Goal: Information Seeking & Learning: Learn about a topic

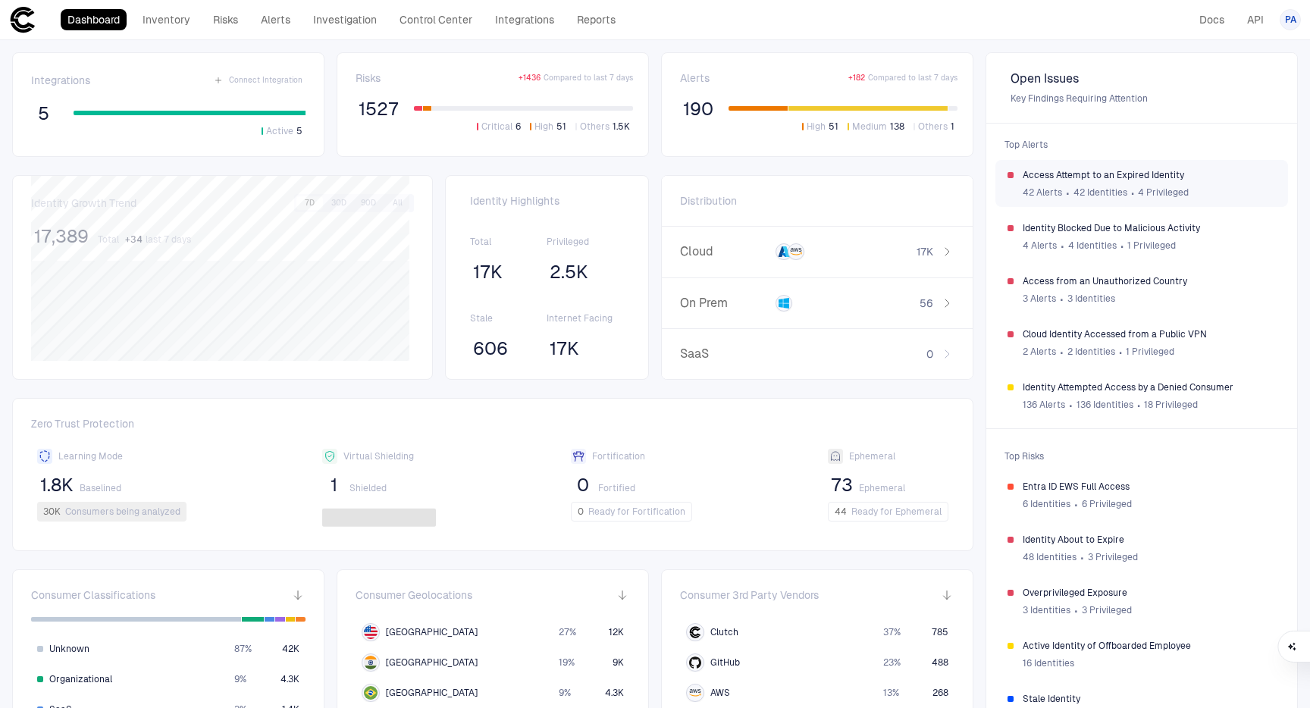
click at [1045, 174] on span "Access Attempt to an Expired Identity" at bounding box center [1149, 175] width 253 height 12
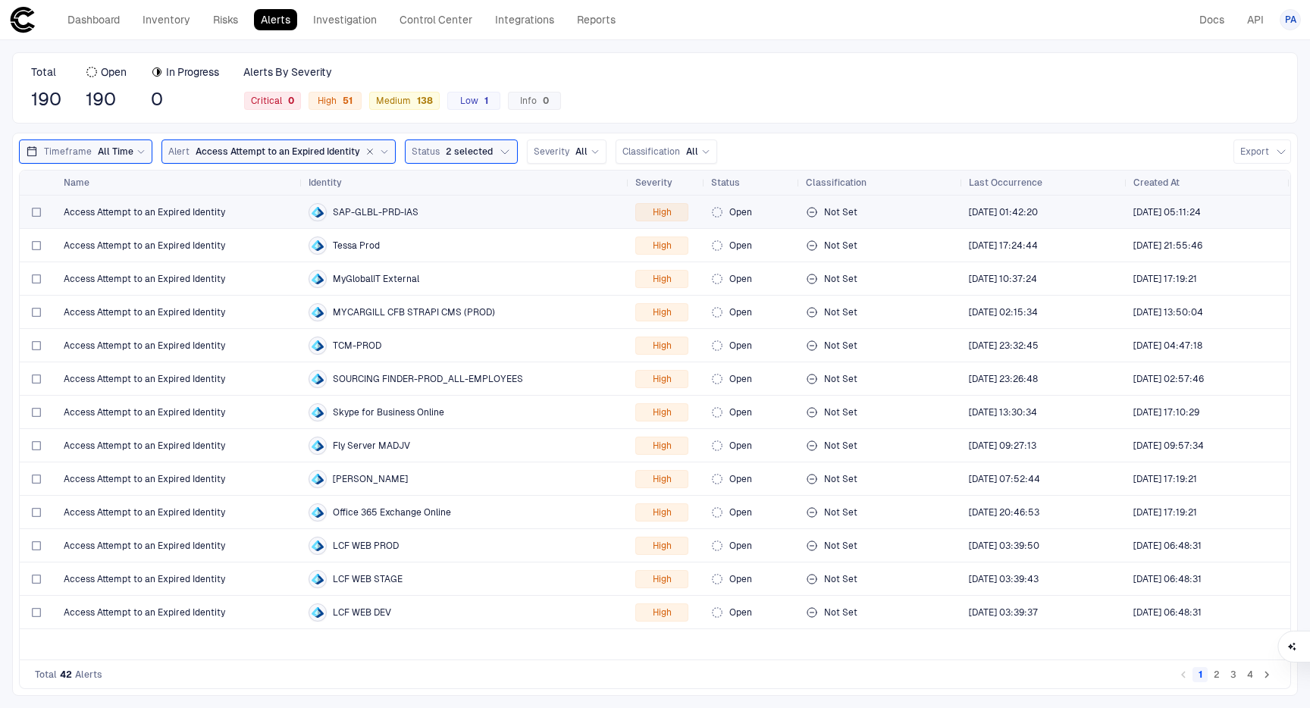
click at [196, 213] on span "Access Attempt to an Expired Identity" at bounding box center [145, 212] width 162 height 12
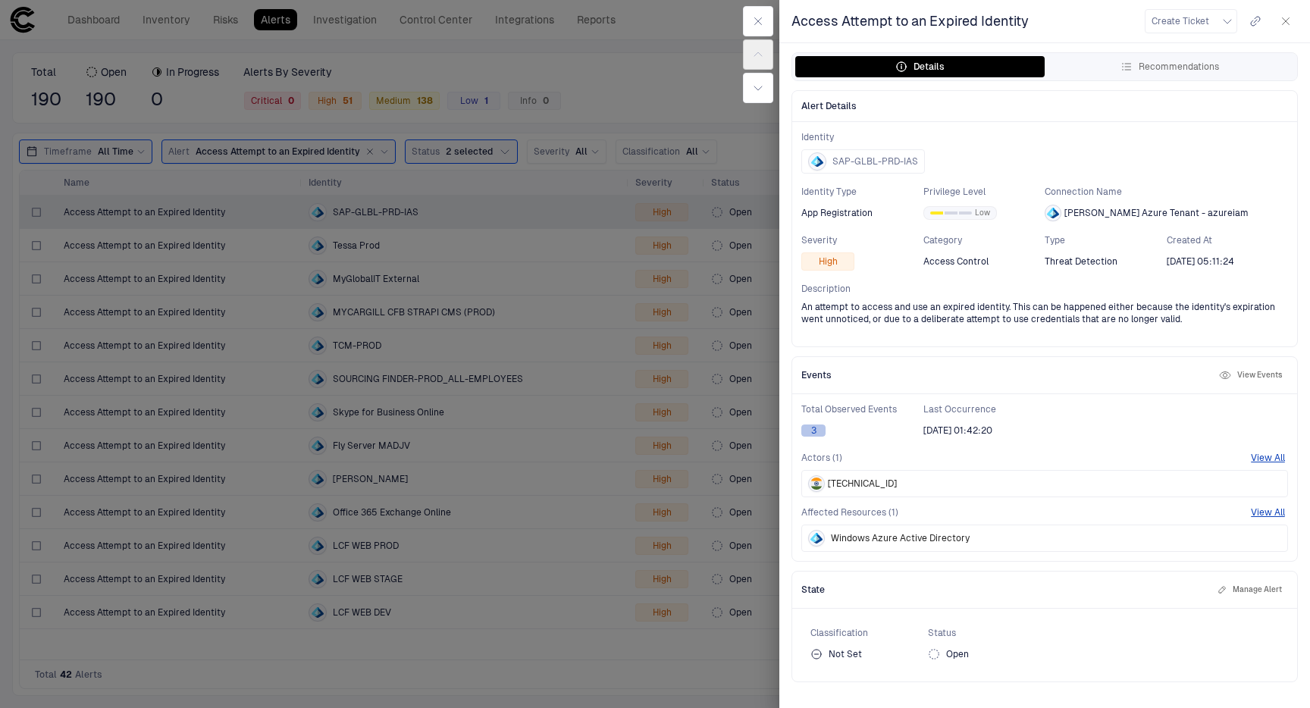
click at [816, 428] on button "3" at bounding box center [814, 431] width 24 height 12
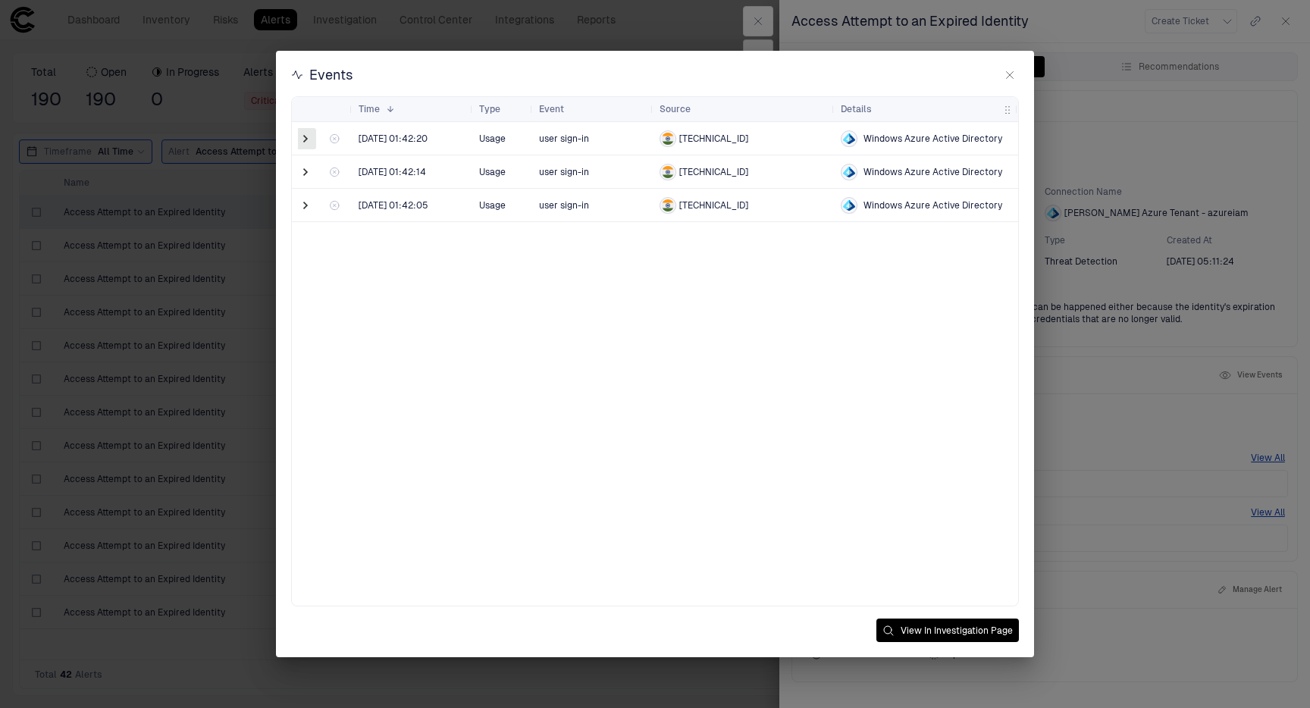
click at [306, 136] on span at bounding box center [305, 138] width 15 height 15
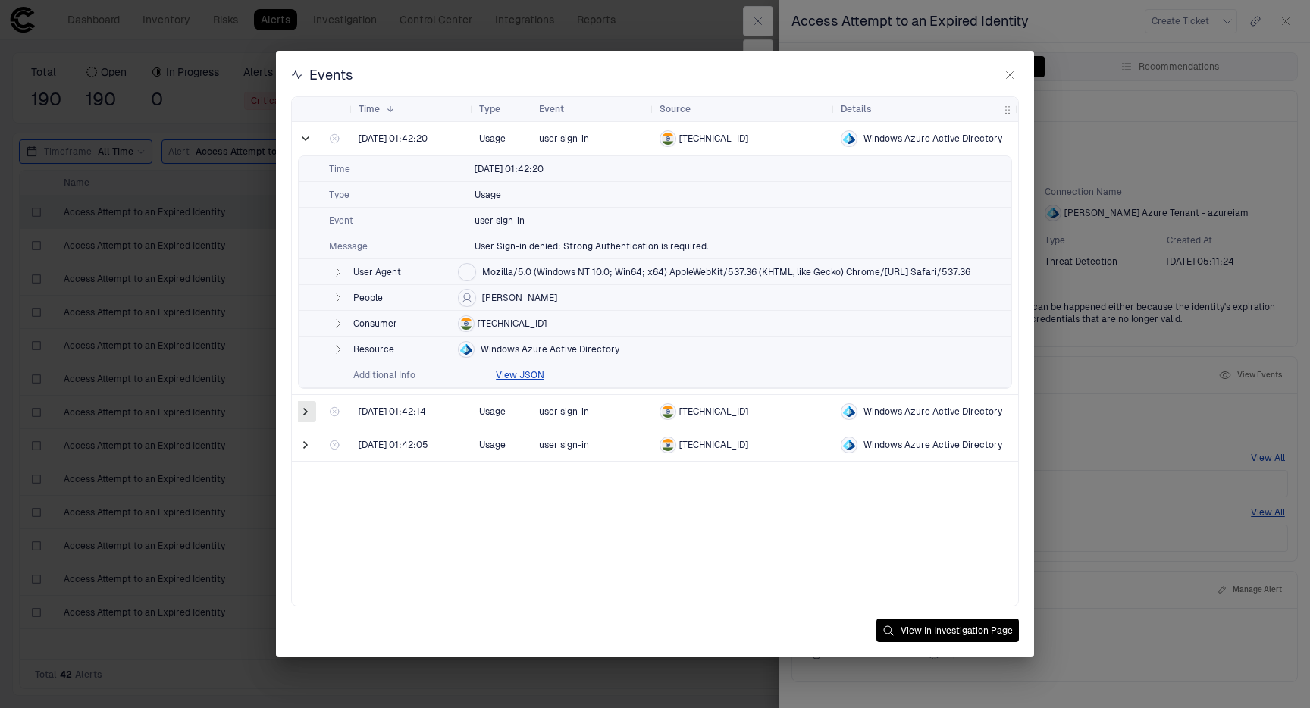
click at [307, 411] on span at bounding box center [305, 411] width 15 height 15
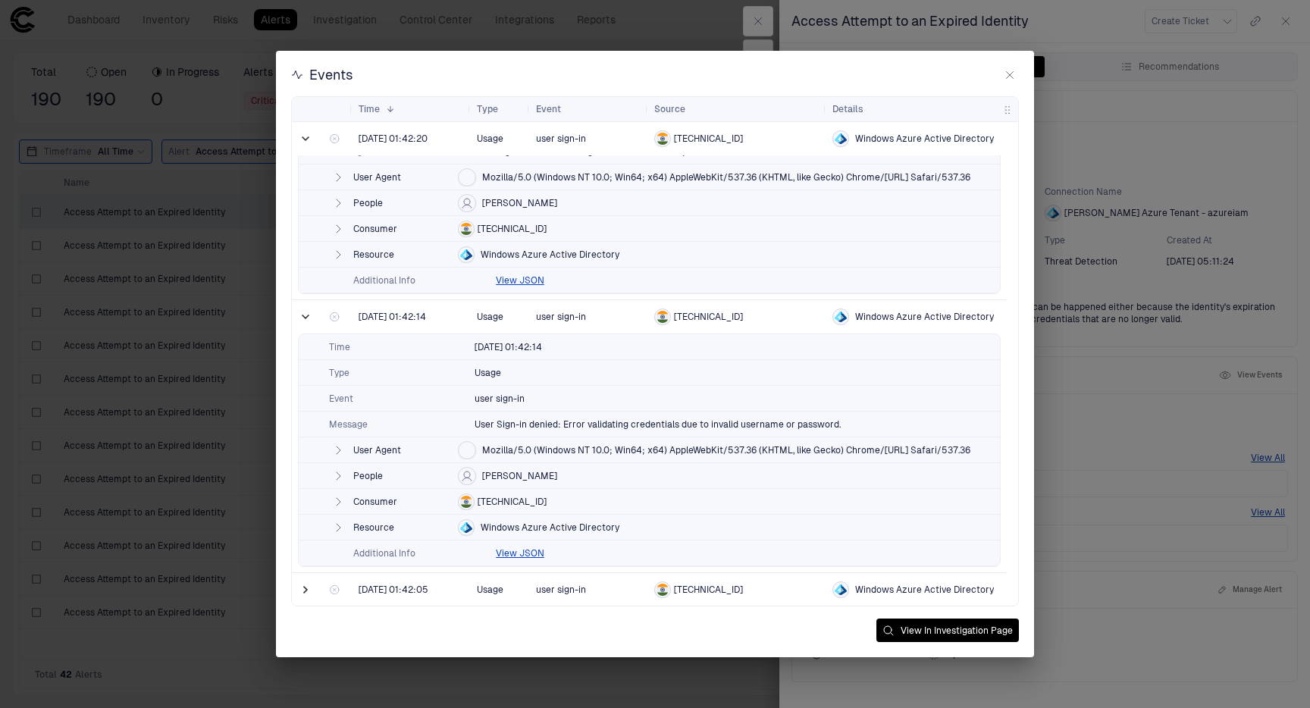
scroll to position [96, 0]
click at [304, 588] on span at bounding box center [305, 589] width 15 height 15
click at [1011, 77] on icon "button" at bounding box center [1010, 75] width 12 height 12
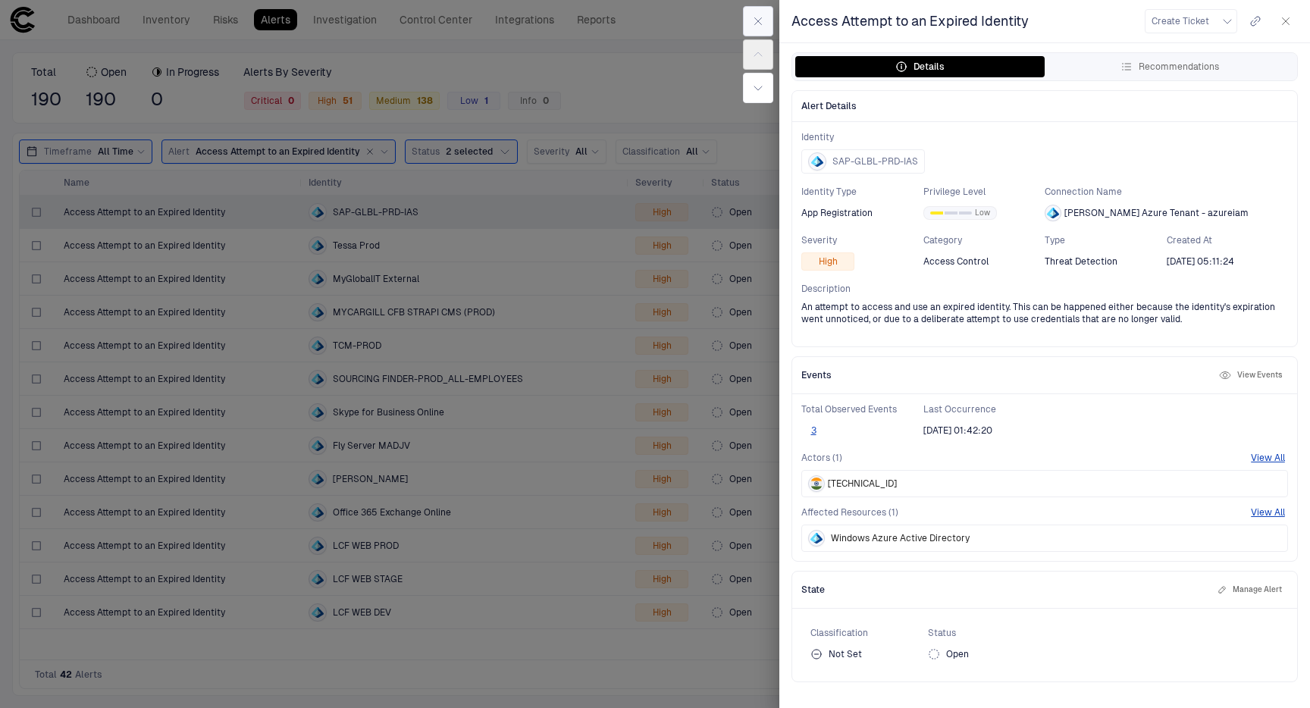
click at [754, 20] on icon "button" at bounding box center [758, 21] width 12 height 12
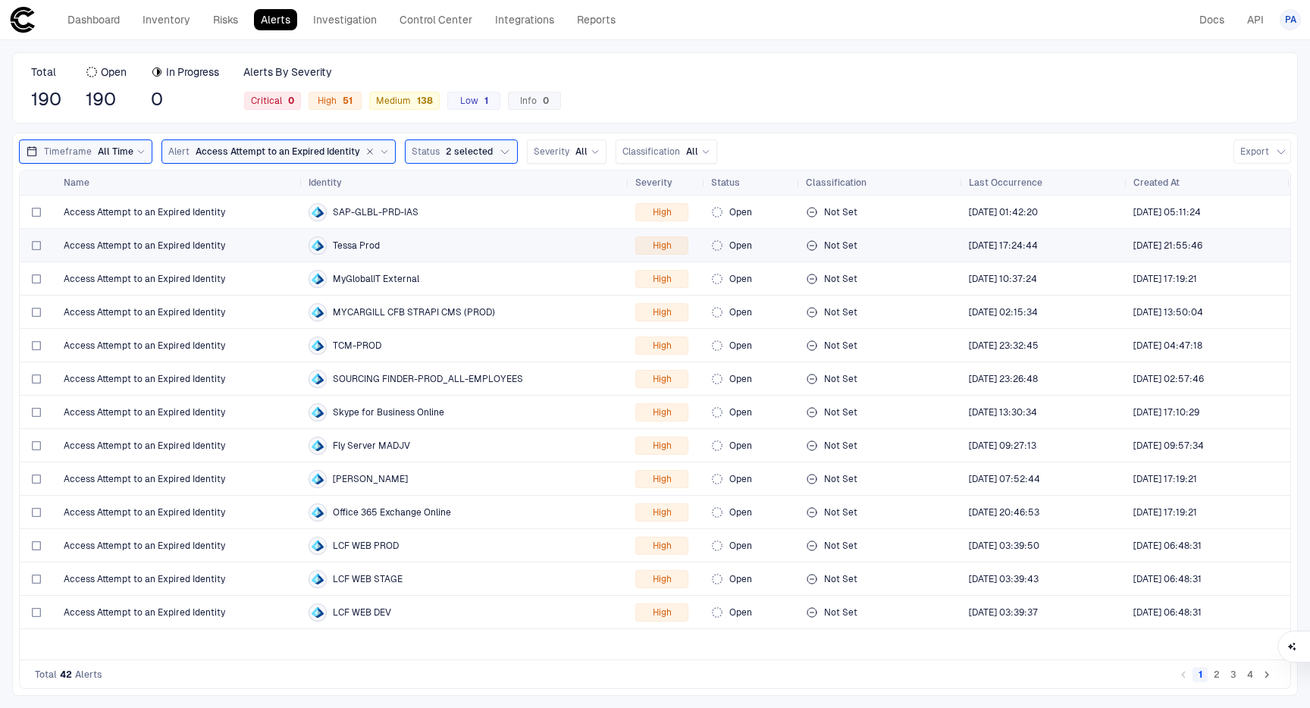
click at [145, 248] on span "Access Attempt to an Expired Identity" at bounding box center [145, 246] width 162 height 12
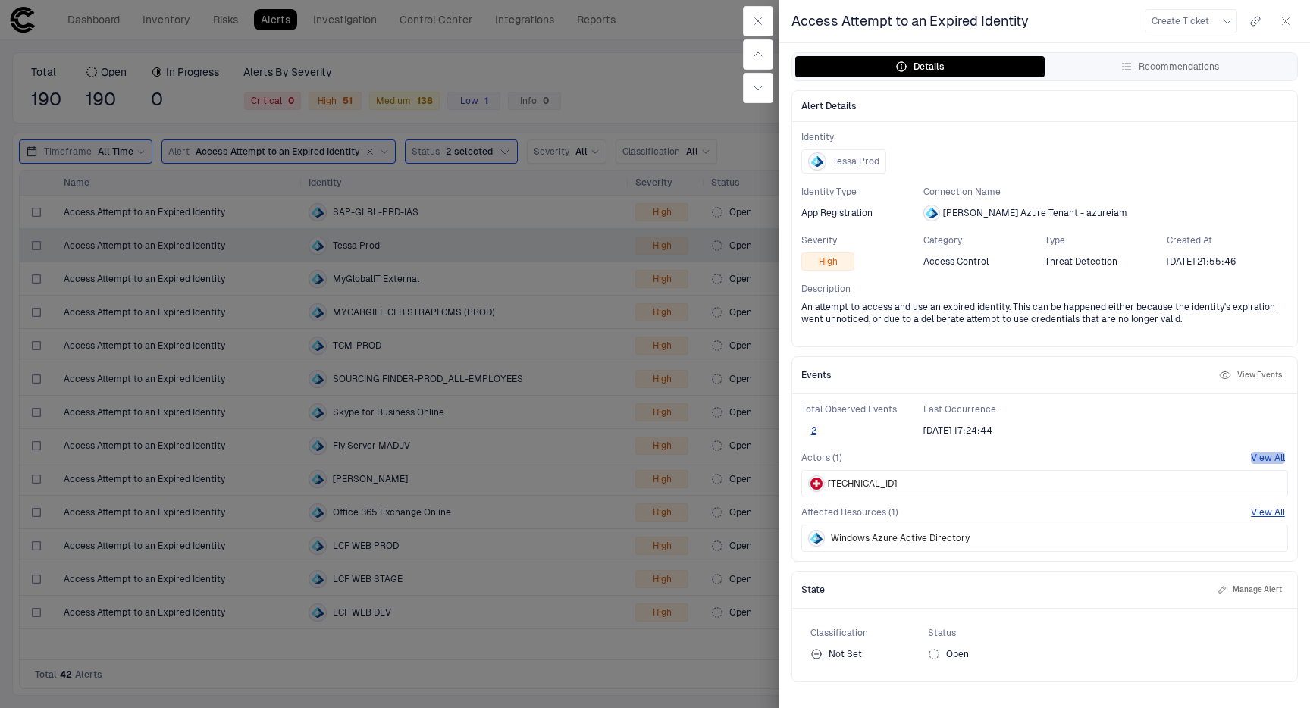
click at [1266, 453] on button "View All" at bounding box center [1268, 458] width 34 height 12
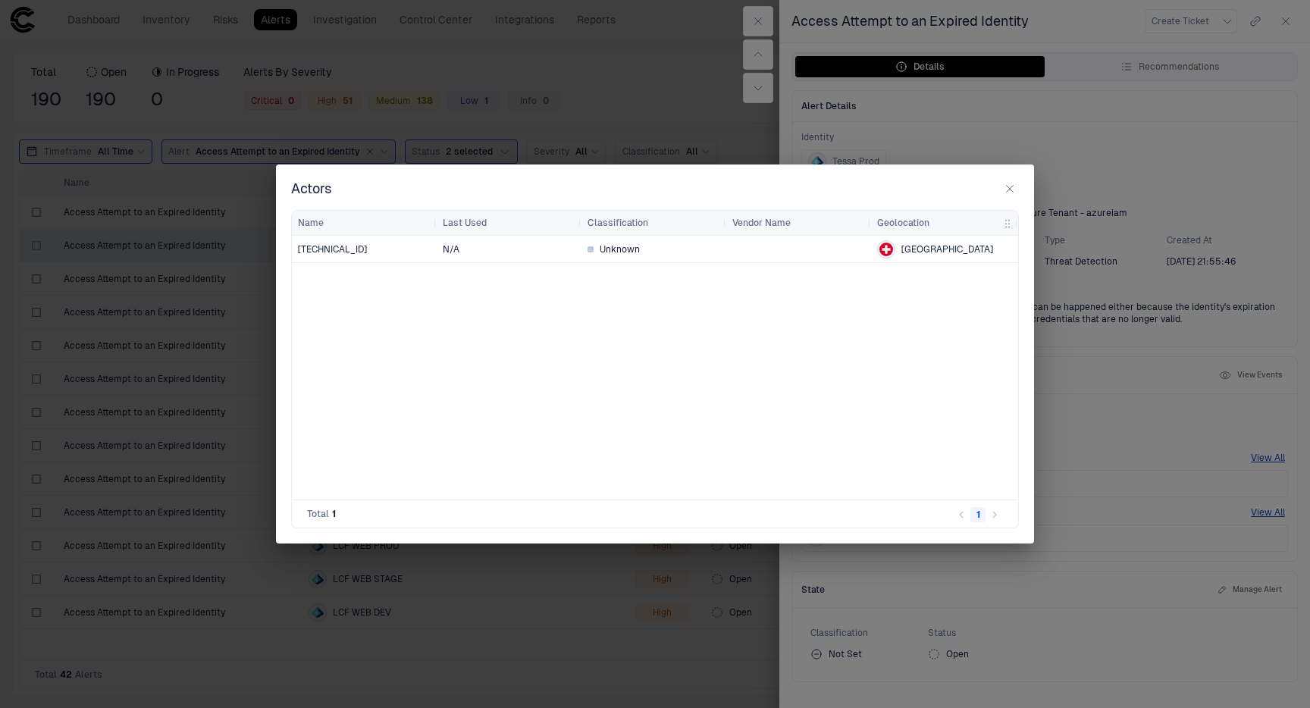
click at [307, 255] on div "2a04:ee41:83:5c68:8813:70ea:16fe:1ad3" at bounding box center [364, 249] width 133 height 25
click at [1017, 187] on button "button" at bounding box center [1010, 189] width 18 height 18
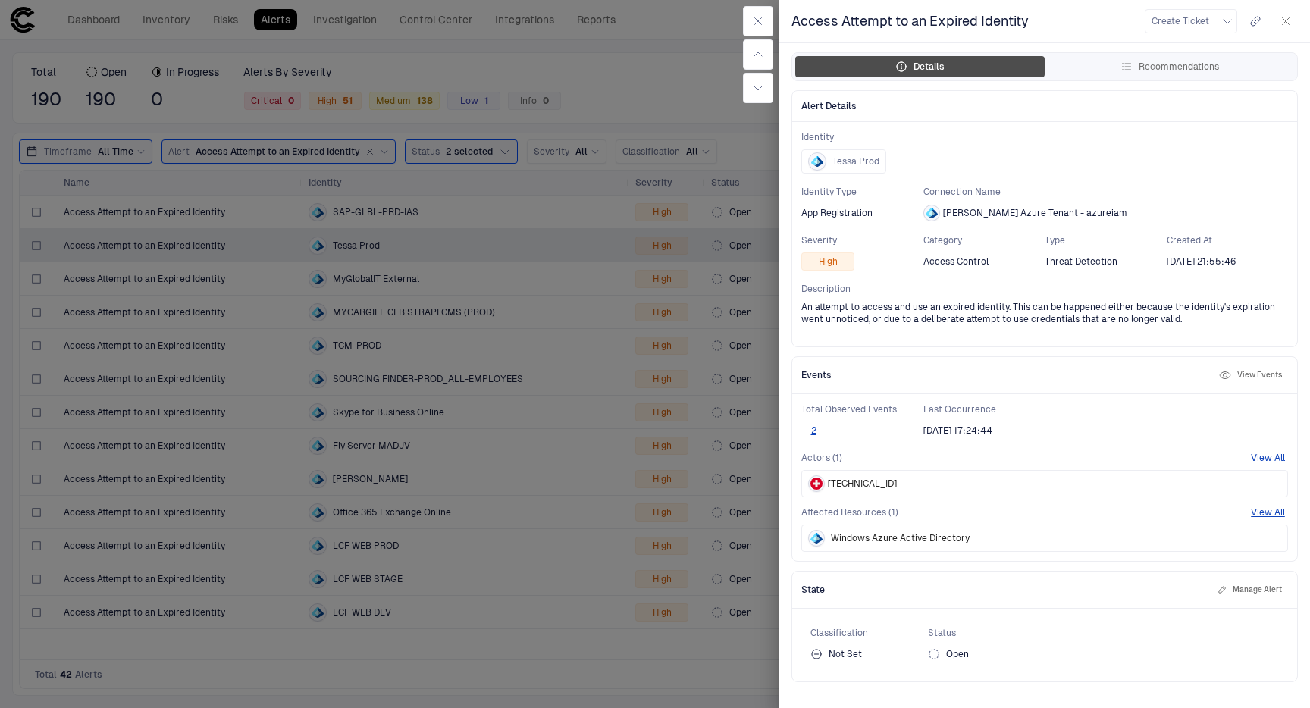
click at [901, 66] on icon "button" at bounding box center [902, 67] width 12 height 12
click at [761, 18] on icon "button" at bounding box center [758, 21] width 7 height 7
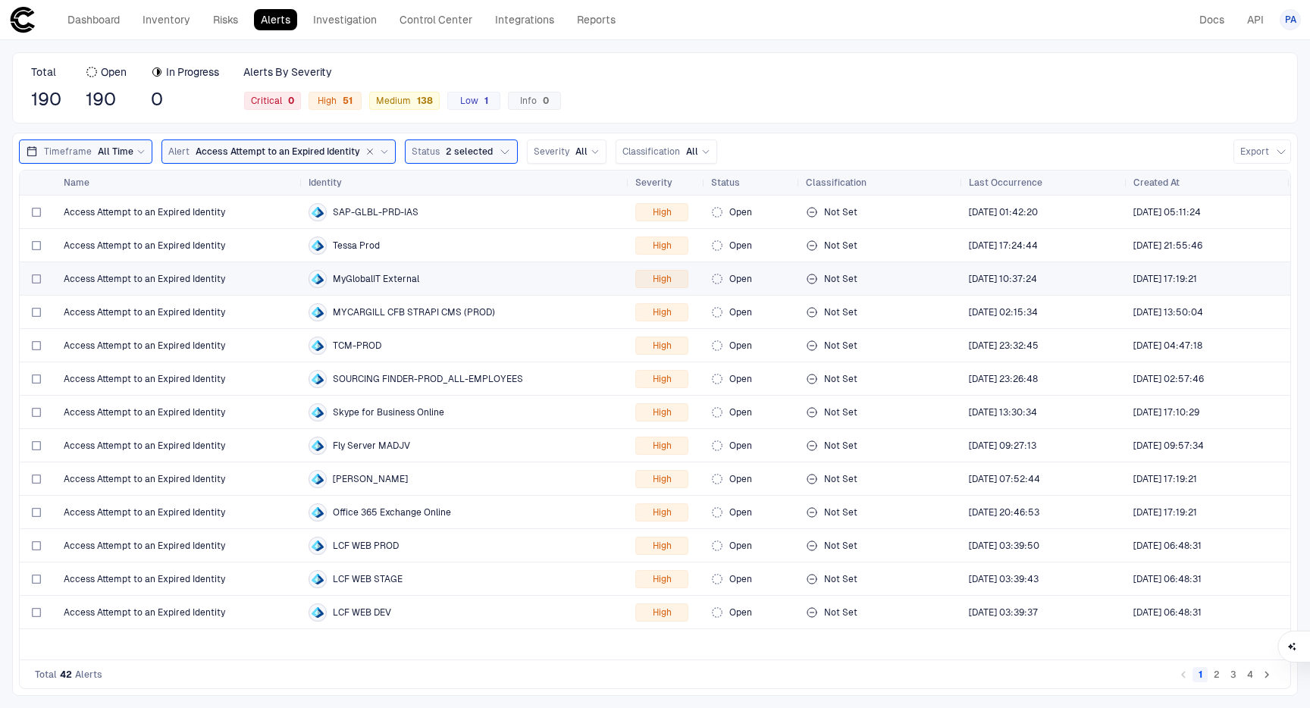
click at [105, 280] on span "Access Attempt to an Expired Identity" at bounding box center [145, 279] width 162 height 12
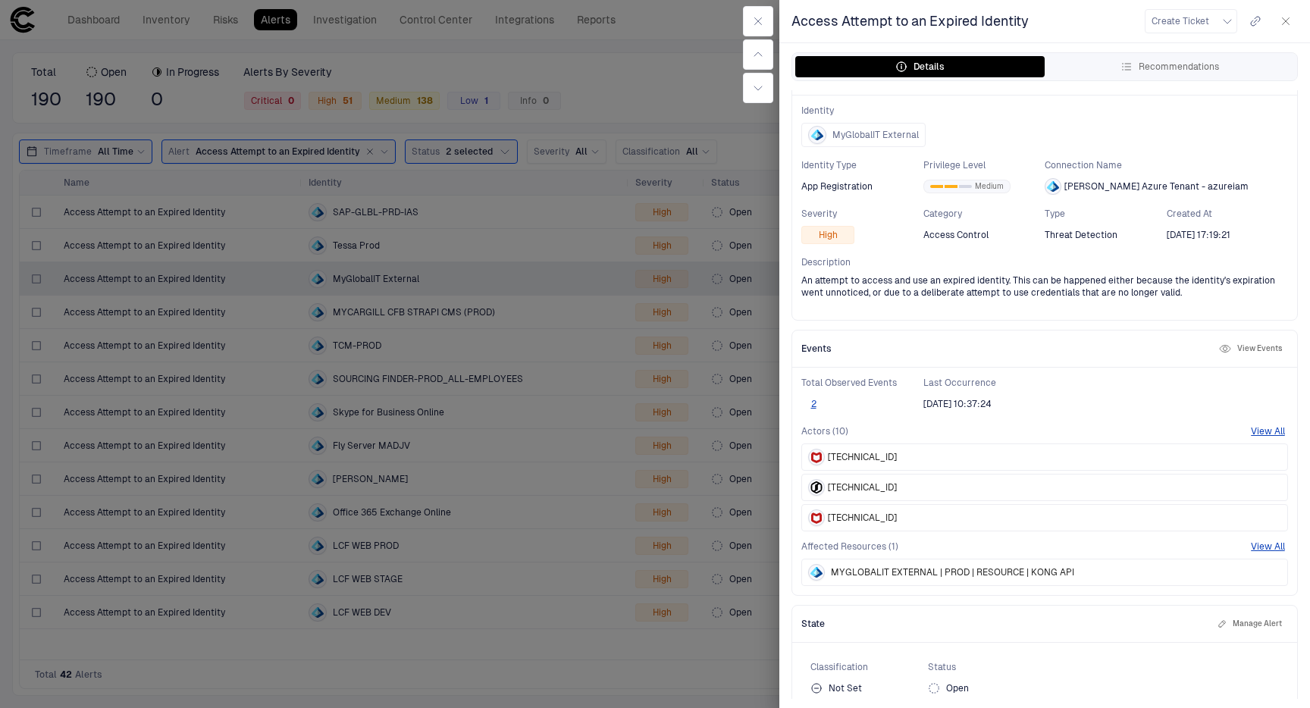
scroll to position [44, 0]
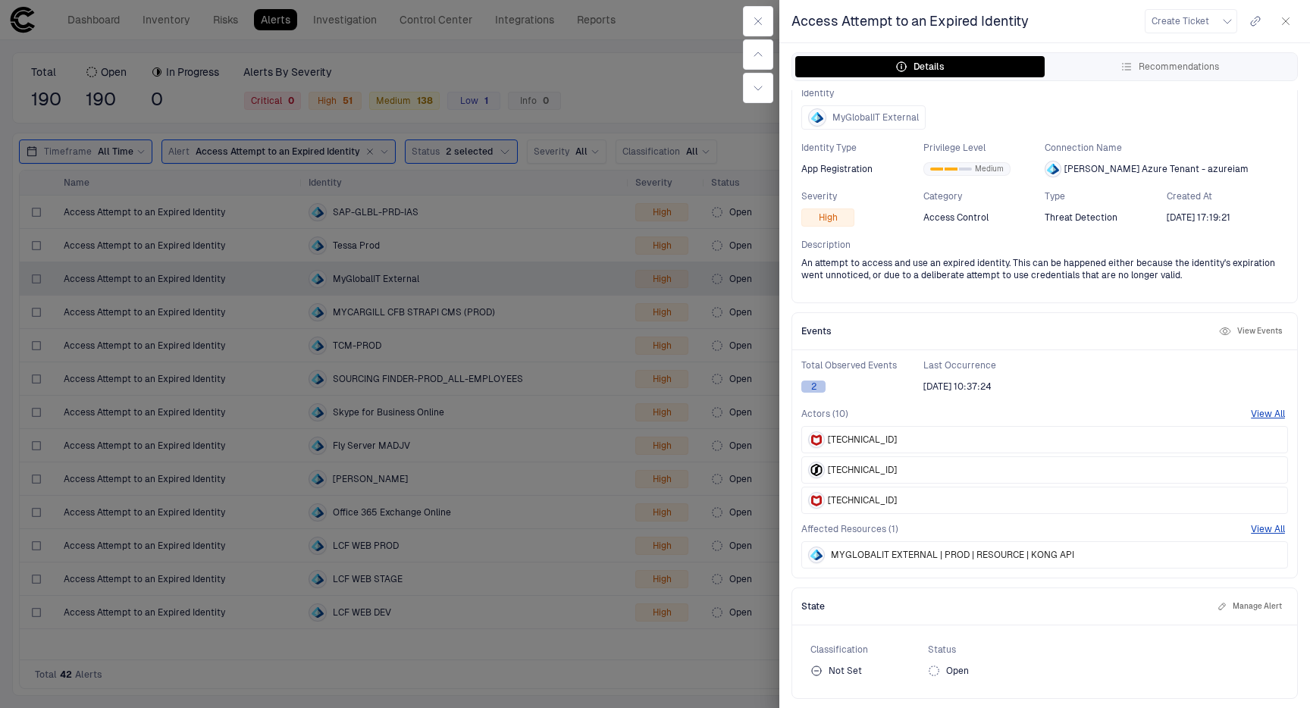
click at [814, 390] on button "2" at bounding box center [814, 387] width 24 height 12
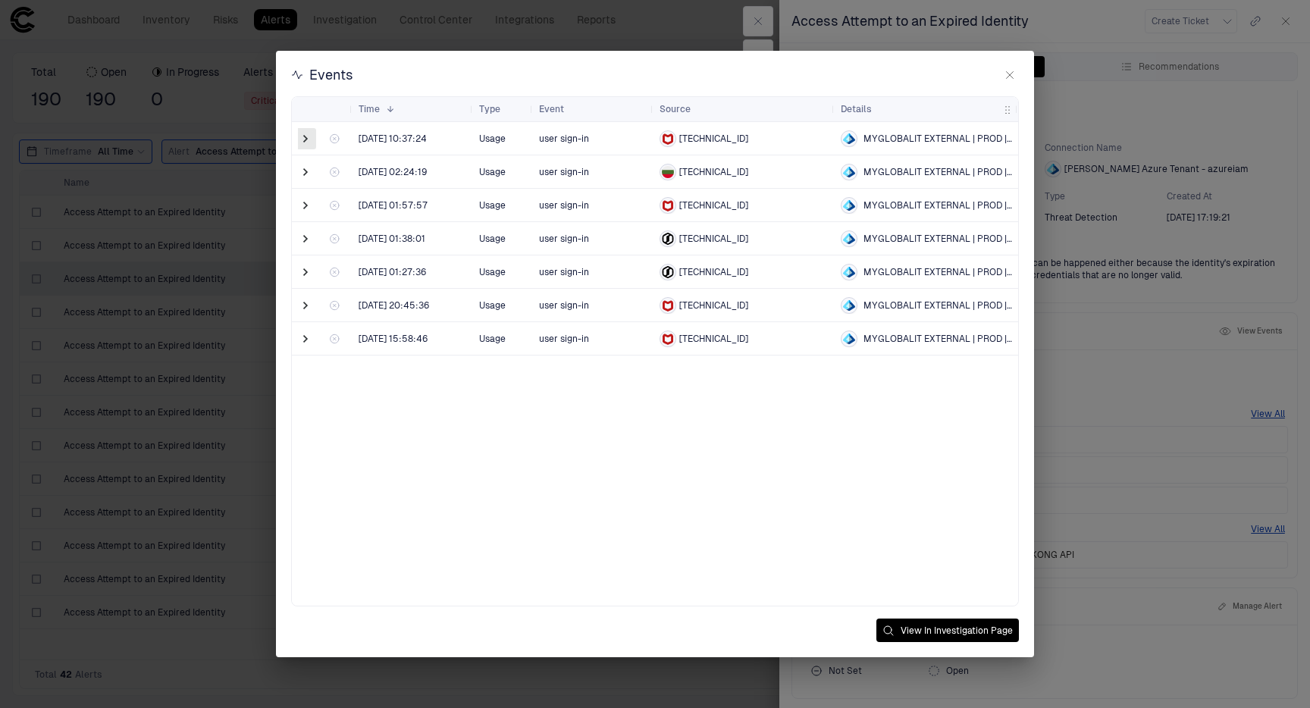
click at [307, 139] on span at bounding box center [305, 138] width 15 height 15
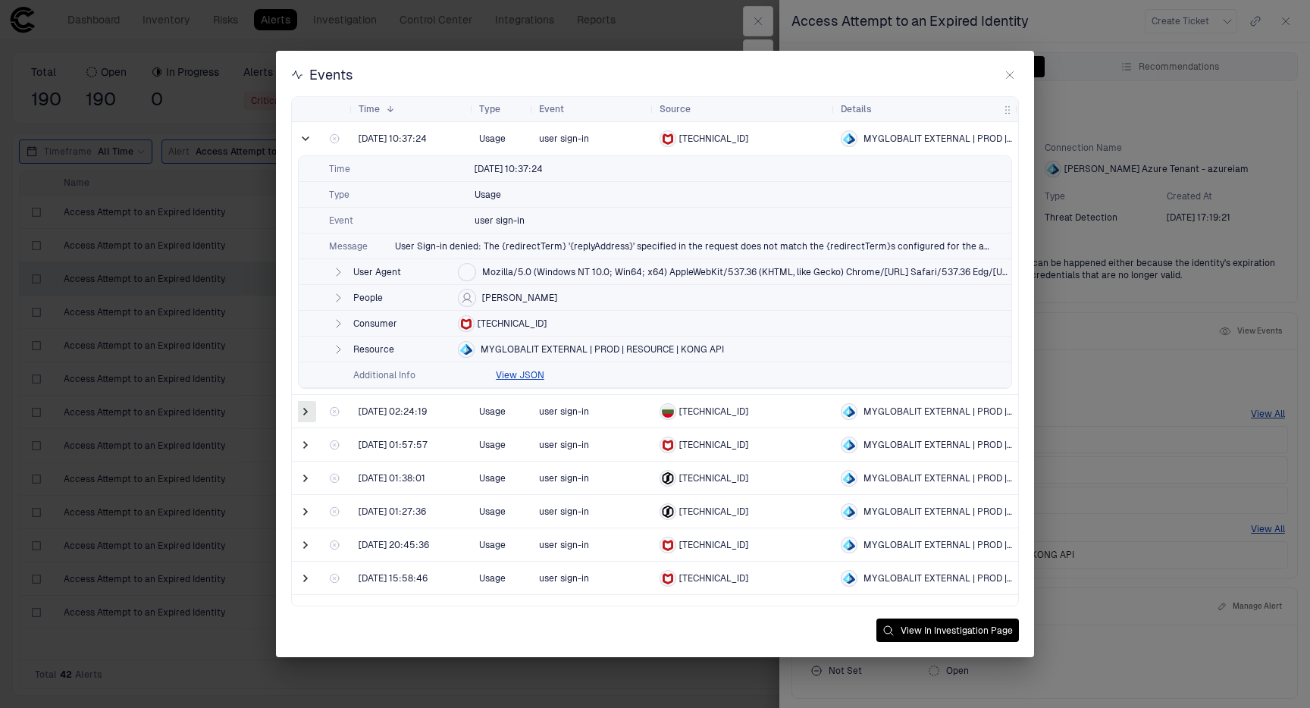
click at [304, 413] on span at bounding box center [305, 411] width 15 height 15
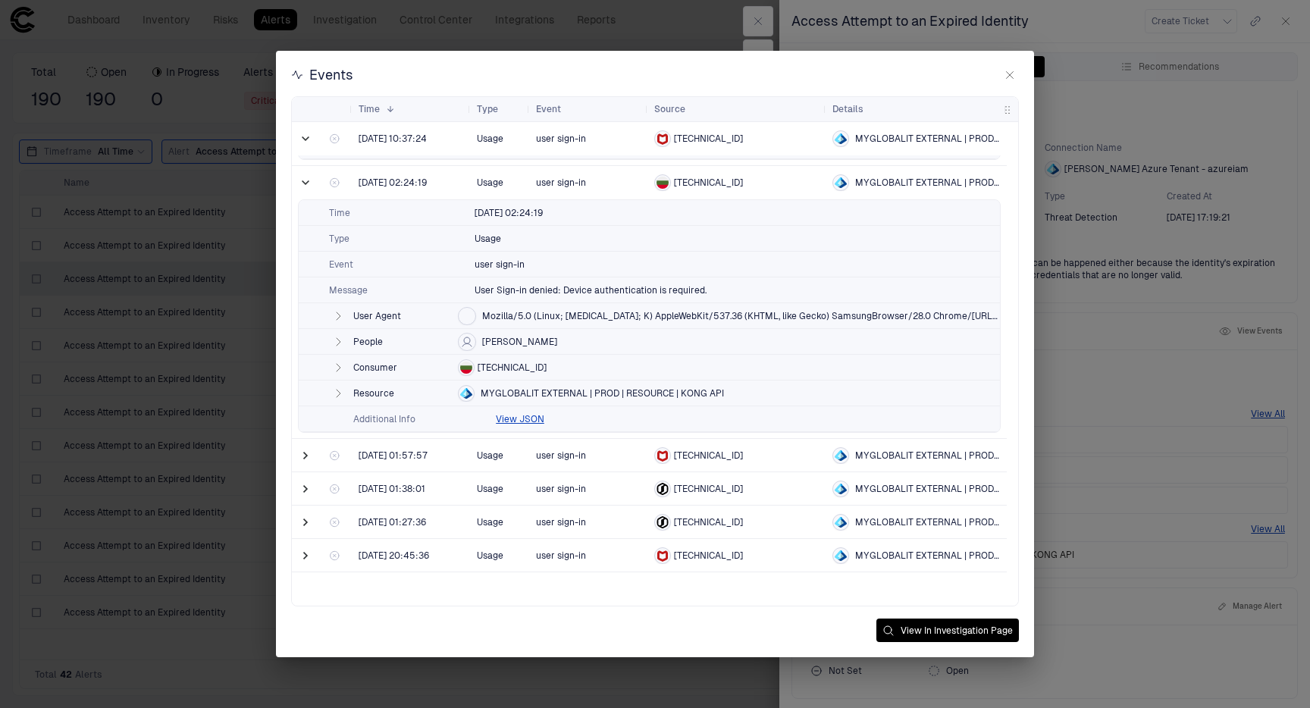
scroll to position [229, 0]
click at [306, 491] on span at bounding box center [305, 489] width 15 height 15
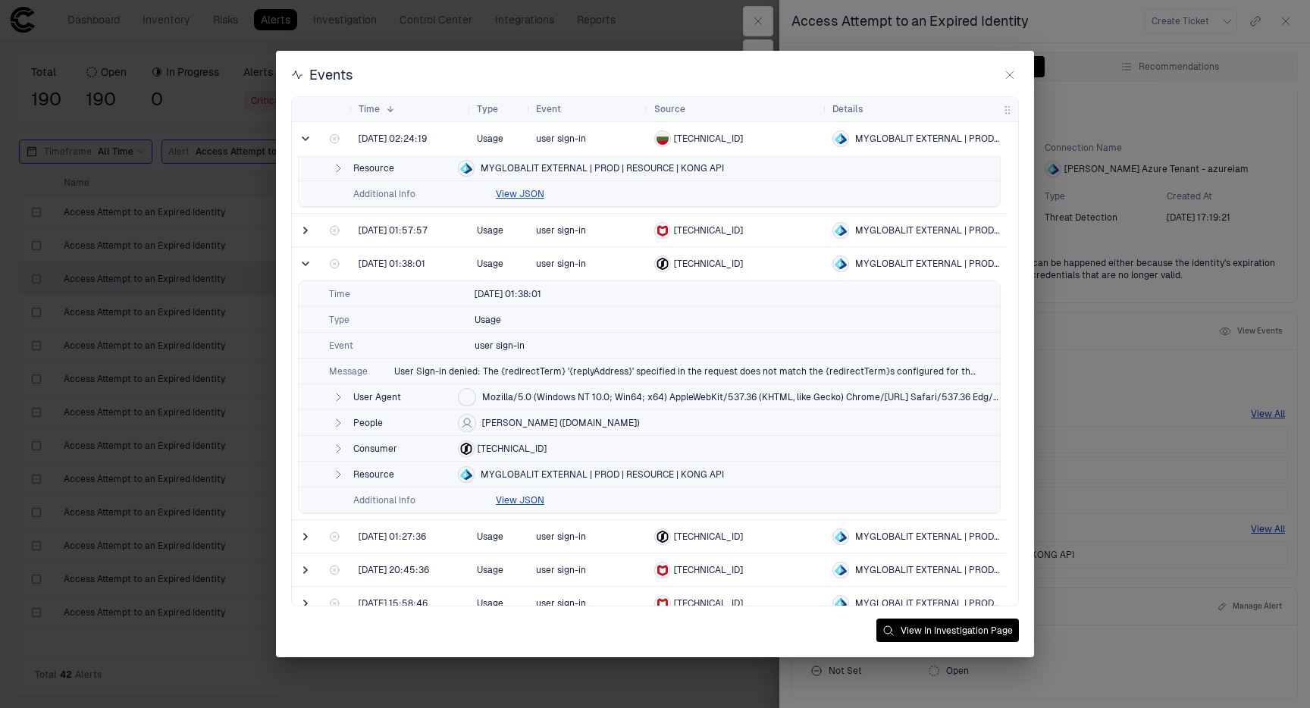
scroll to position [469, 0]
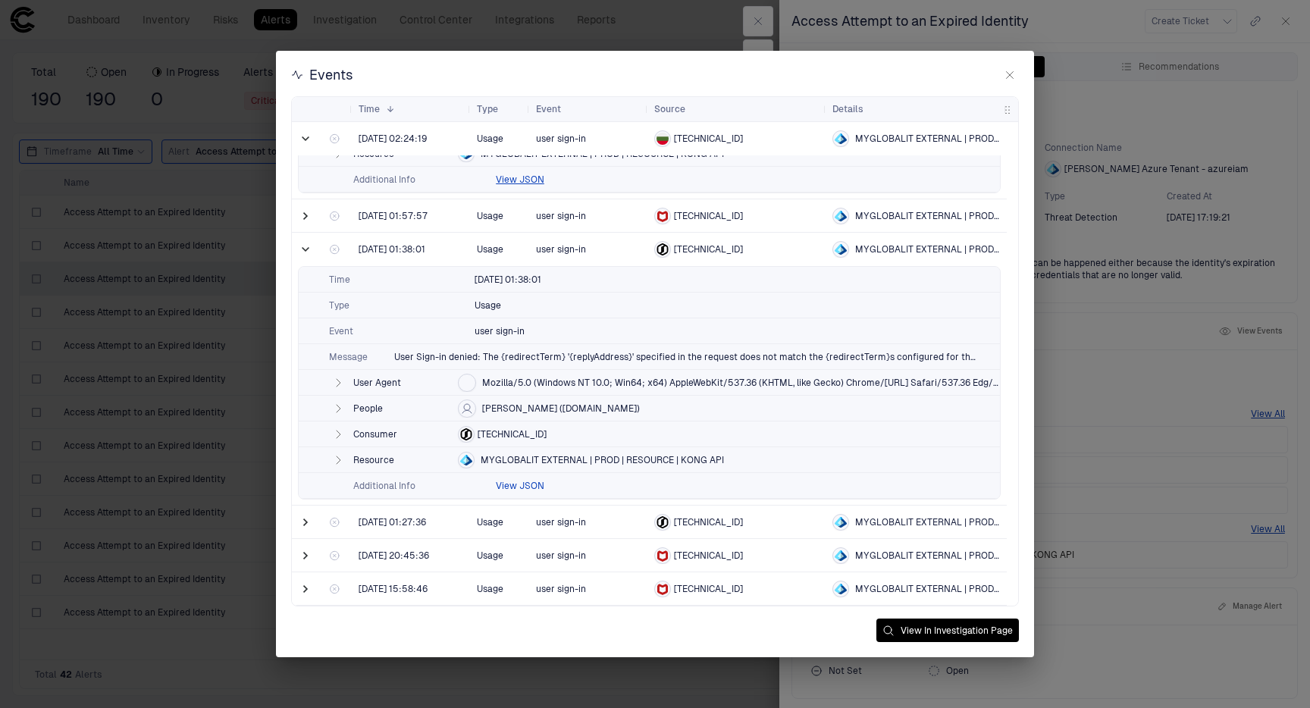
click at [532, 483] on button "View JSON" at bounding box center [520, 486] width 49 height 12
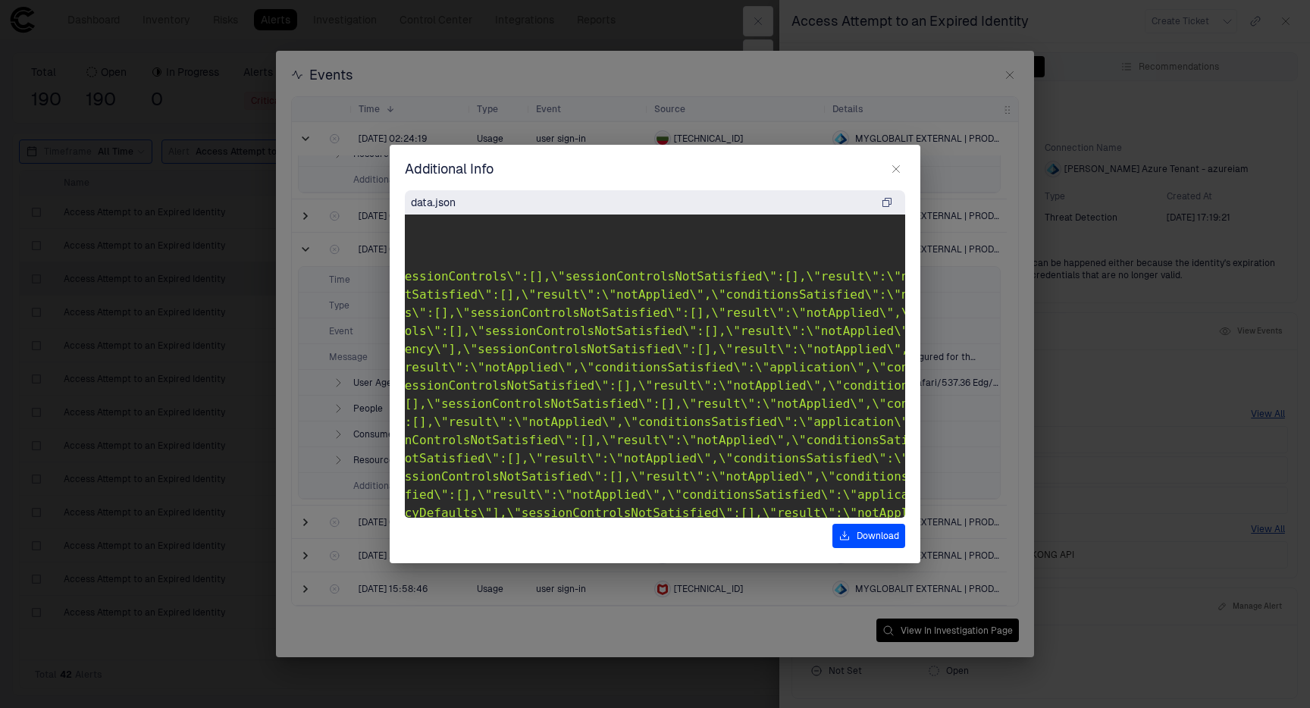
scroll to position [68, 1555]
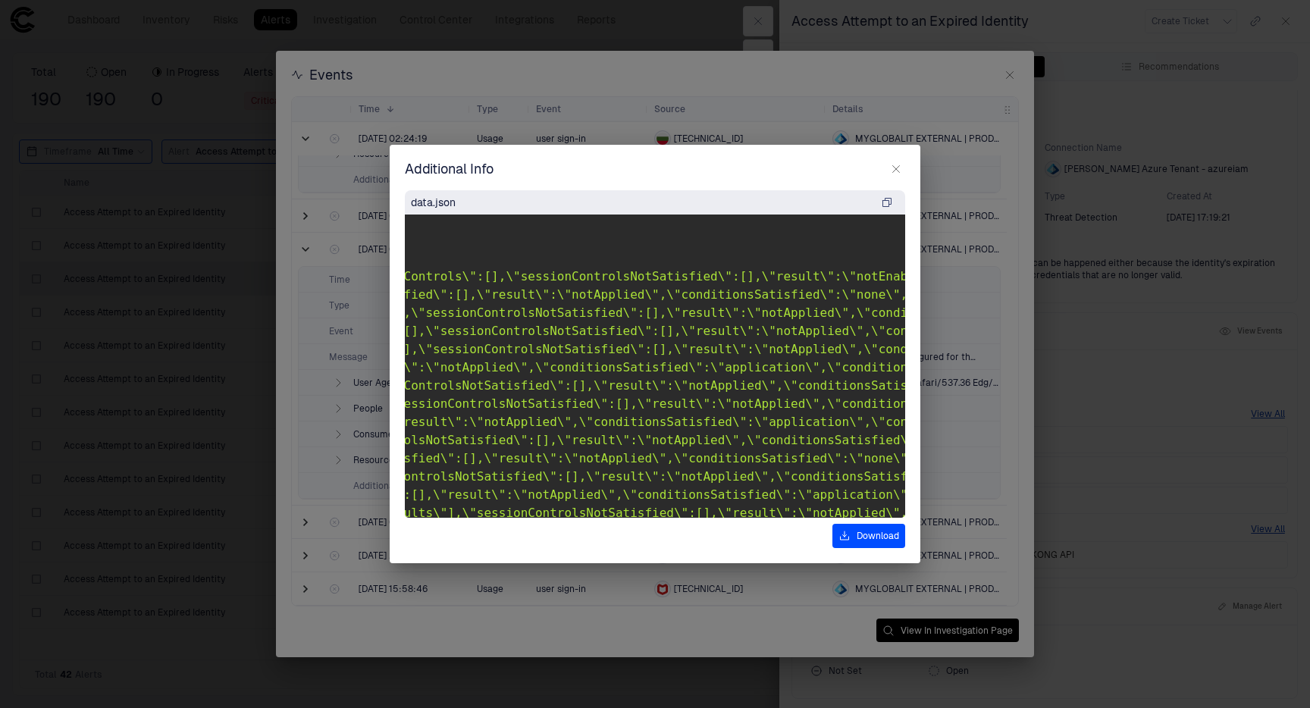
click at [897, 168] on icon "button" at bounding box center [896, 169] width 12 height 12
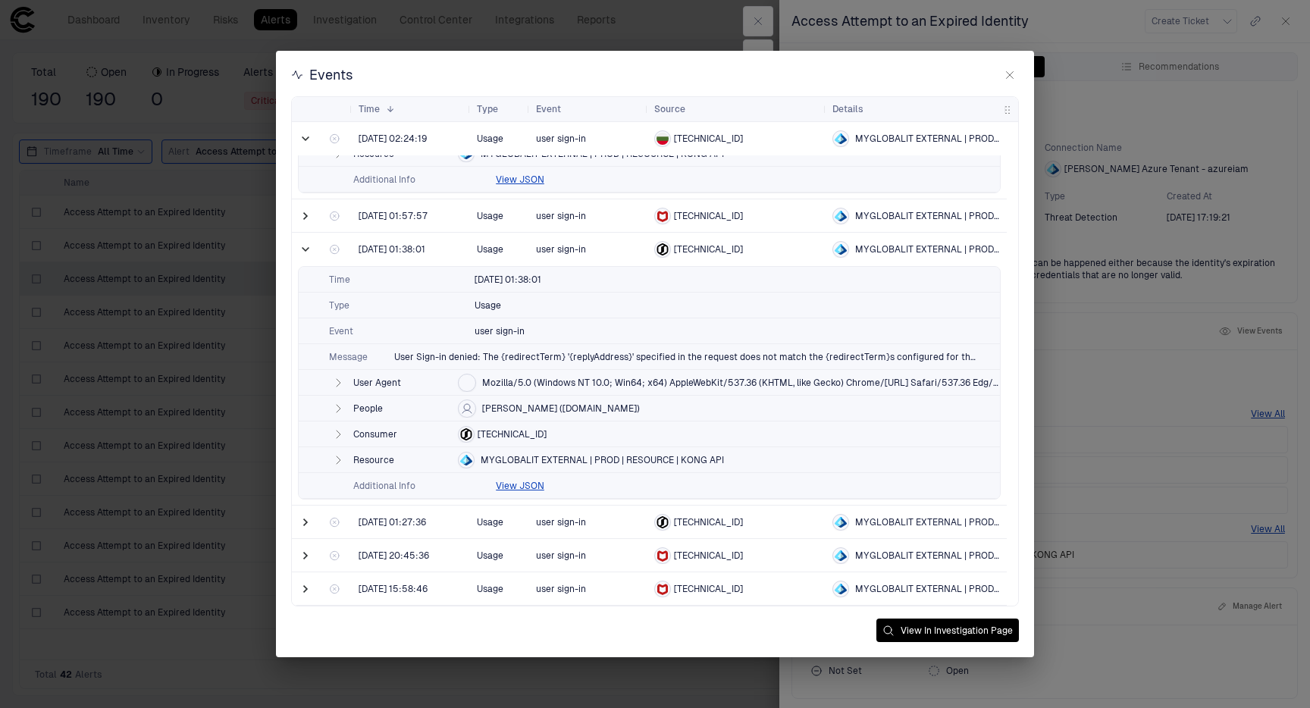
click at [1011, 71] on icon "button" at bounding box center [1010, 75] width 12 height 12
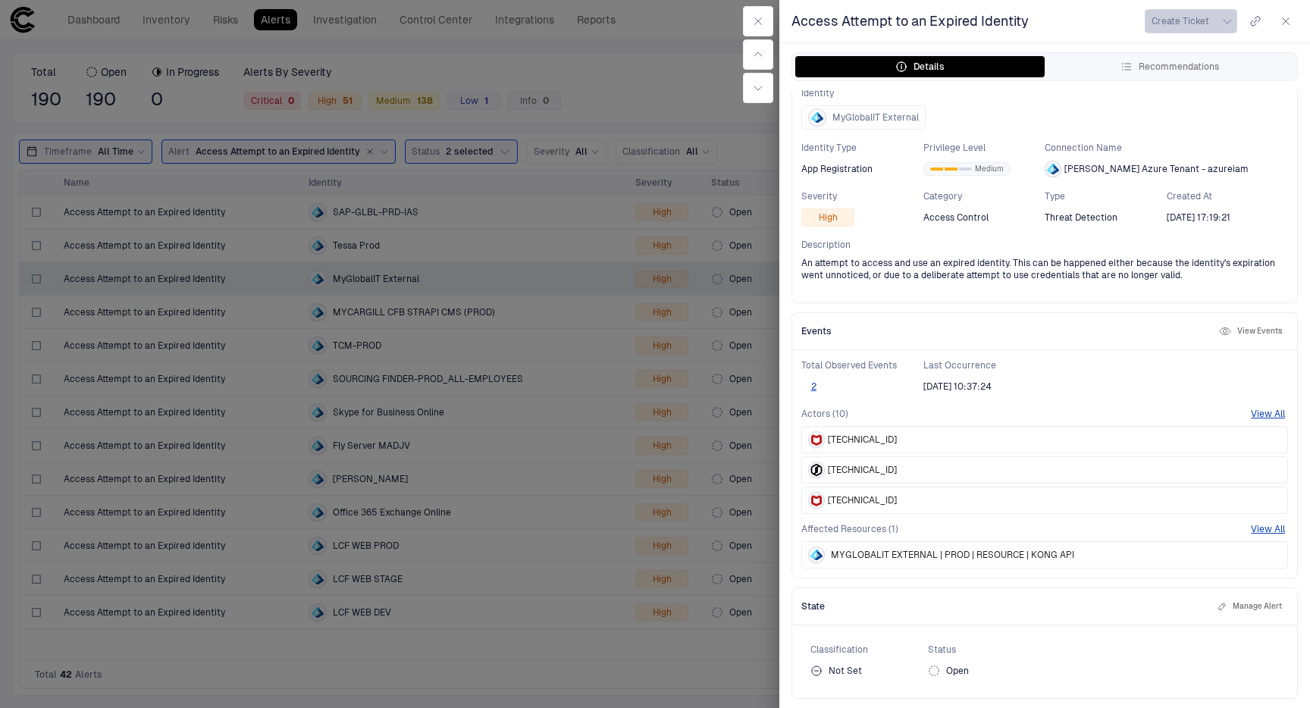
click at [1187, 24] on span "Create Ticket" at bounding box center [1181, 21] width 58 height 12
click at [1049, 35] on div at bounding box center [655, 354] width 1310 height 708
click at [758, 21] on icon "button" at bounding box center [758, 21] width 7 height 7
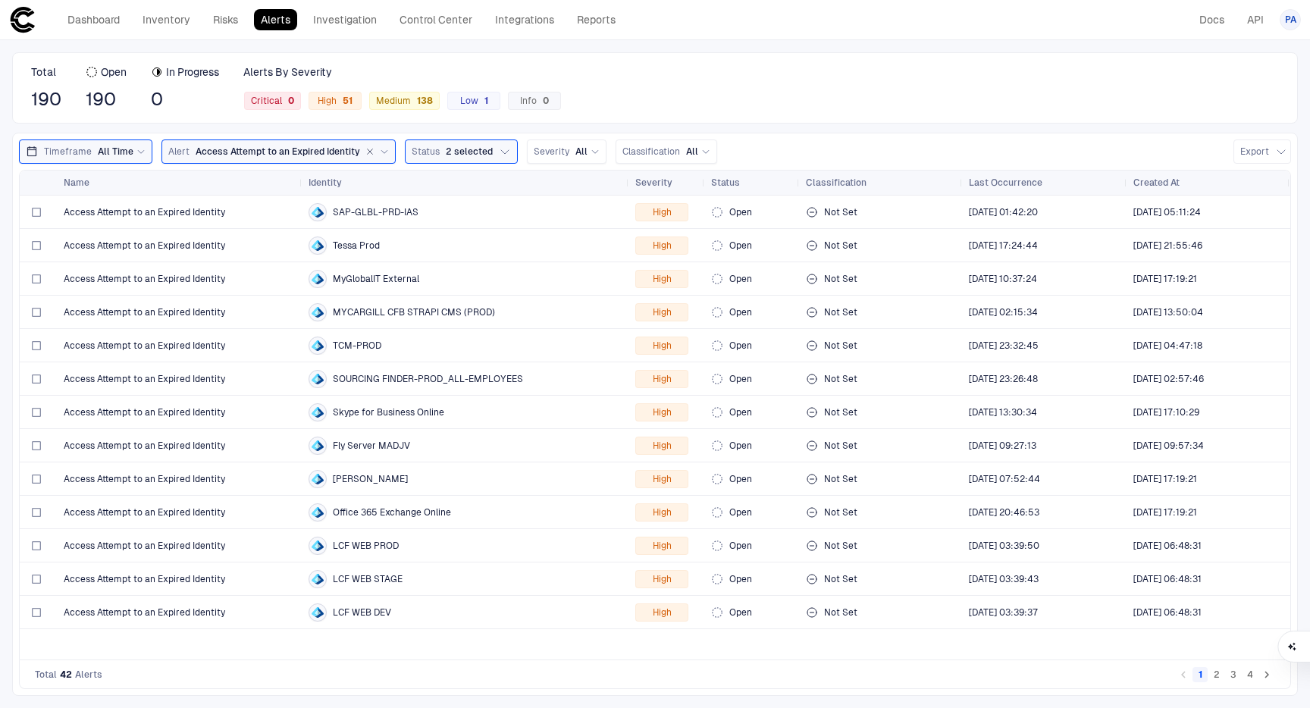
click at [675, 83] on div "Total 190 Open 190 In Progress 0 Alerts By Severity Critical 0 High 51 Medium 1…" at bounding box center [655, 87] width 1286 height 71
click at [112, 475] on span "Access Attempt to an Expired Identity" at bounding box center [145, 479] width 162 height 12
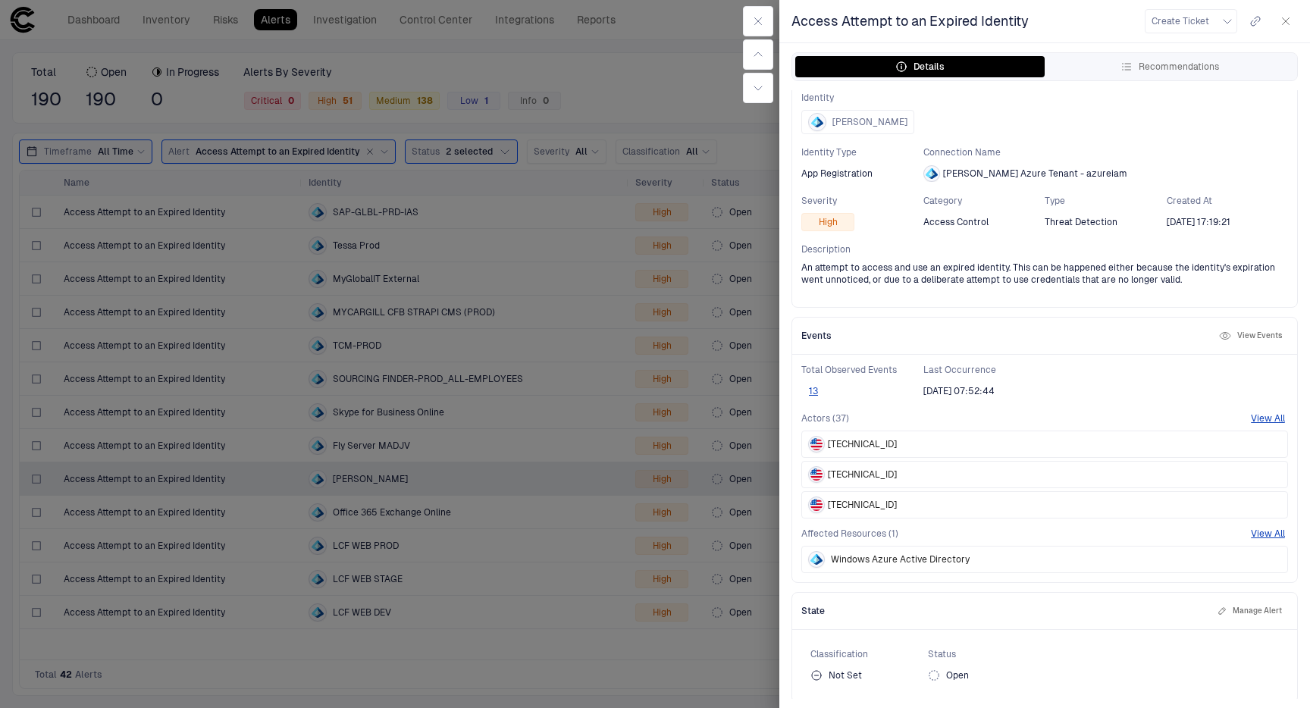
scroll to position [44, 0]
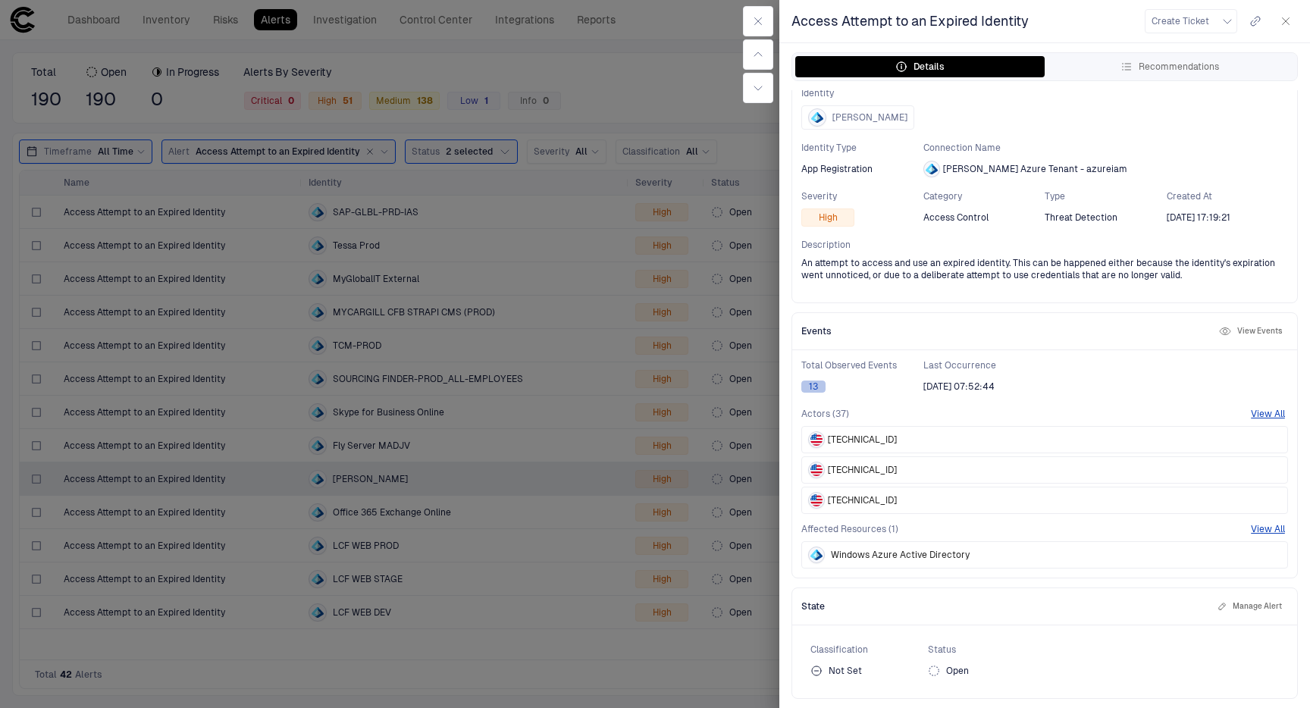
click at [816, 381] on button "13" at bounding box center [814, 387] width 24 height 12
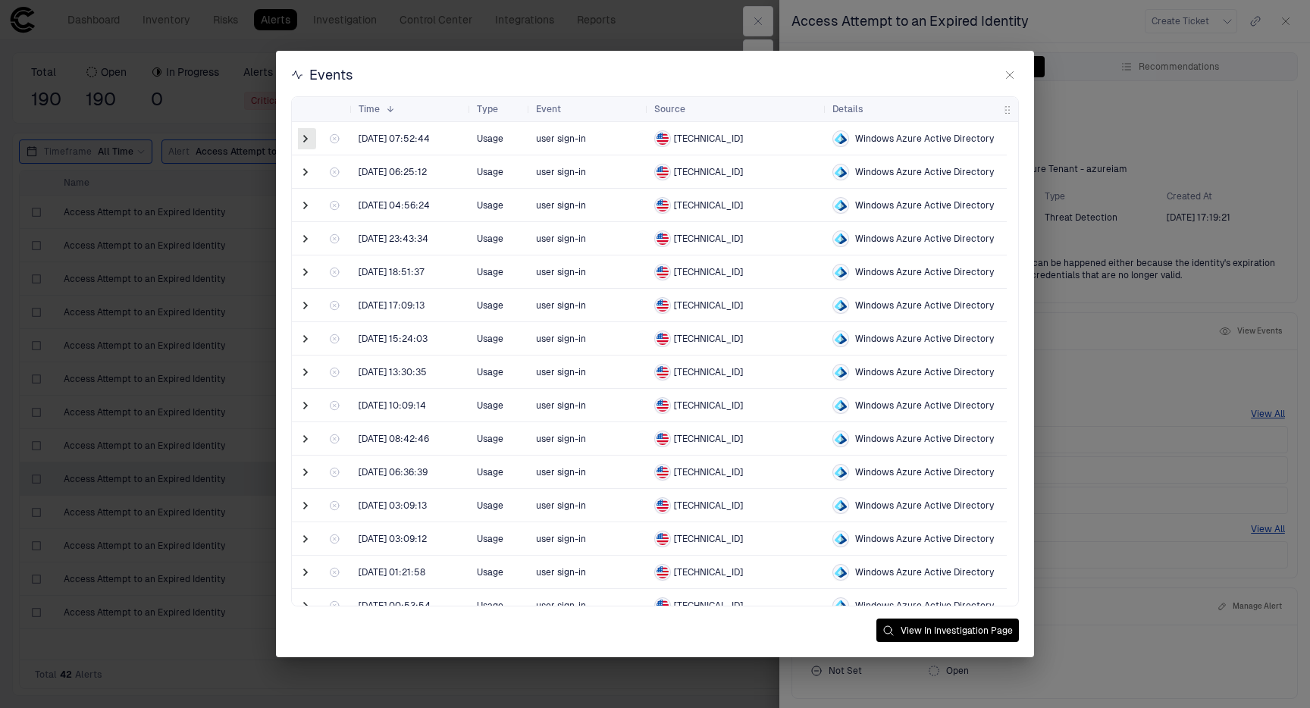
click at [305, 137] on span at bounding box center [305, 138] width 15 height 15
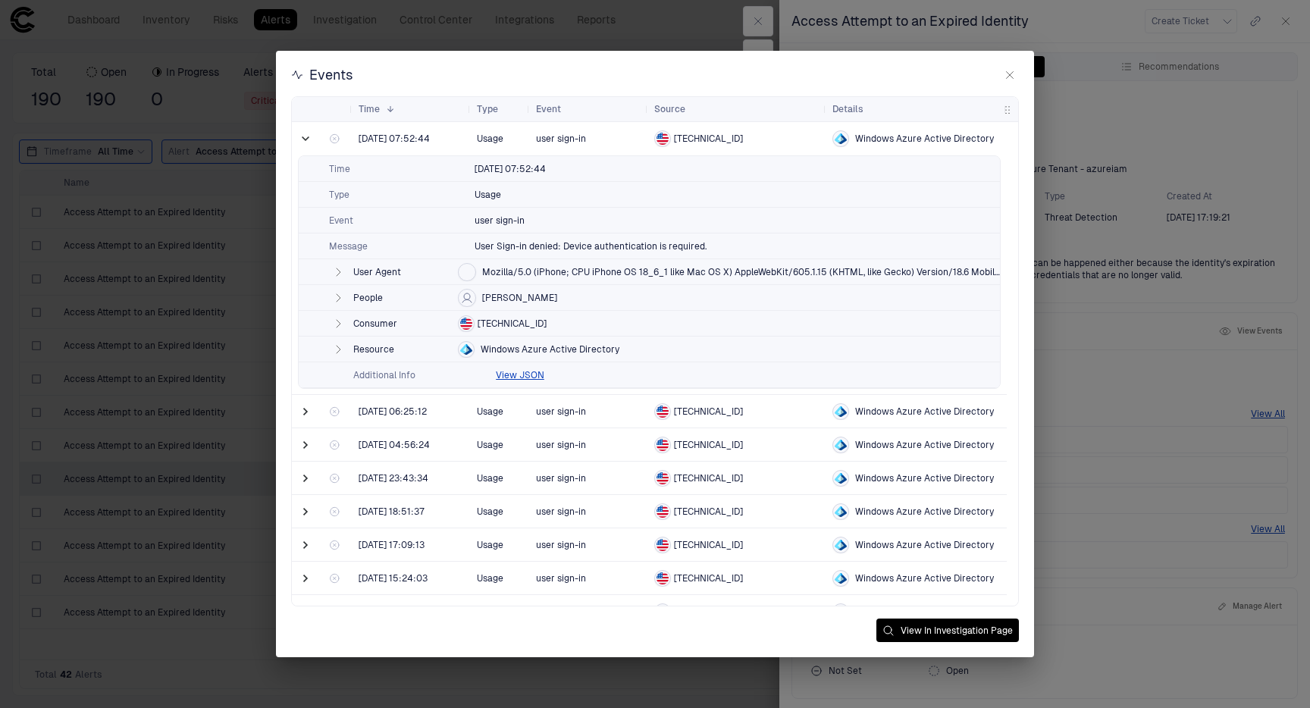
click at [338, 293] on icon "button" at bounding box center [338, 298] width 12 height 12
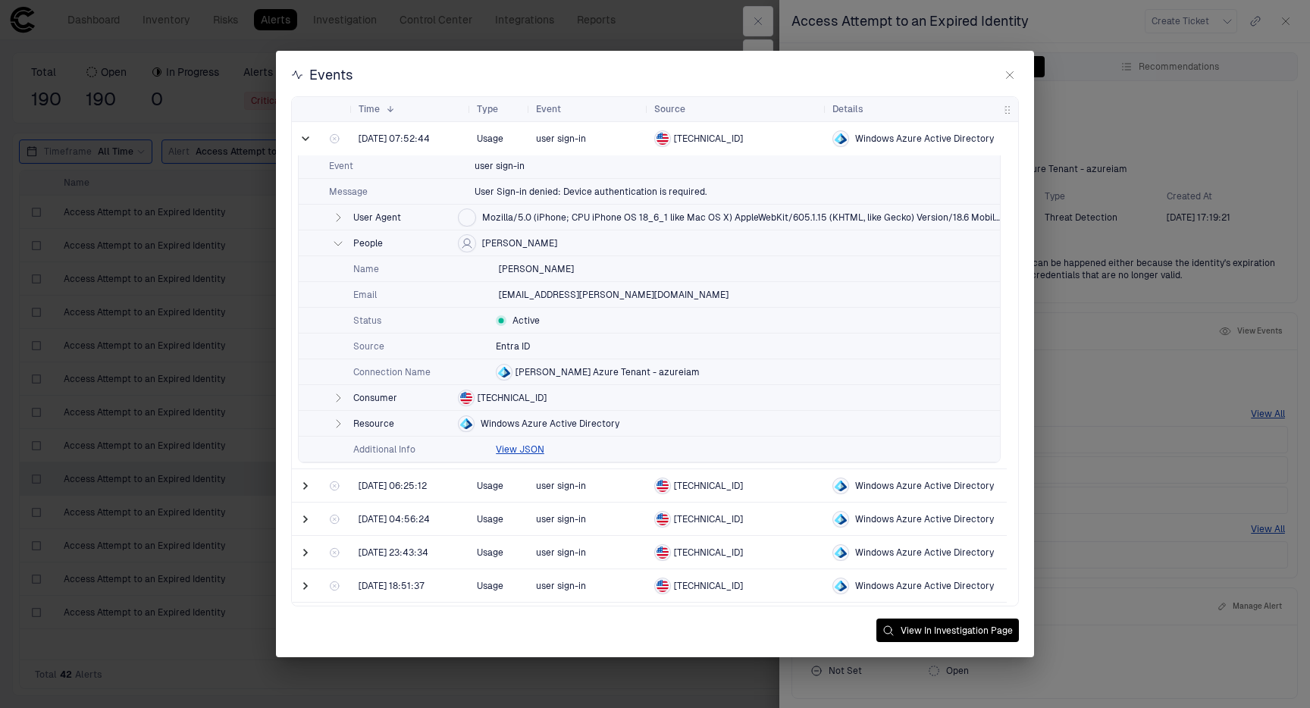
scroll to position [55, 0]
click at [341, 394] on icon "button" at bounding box center [338, 397] width 12 height 12
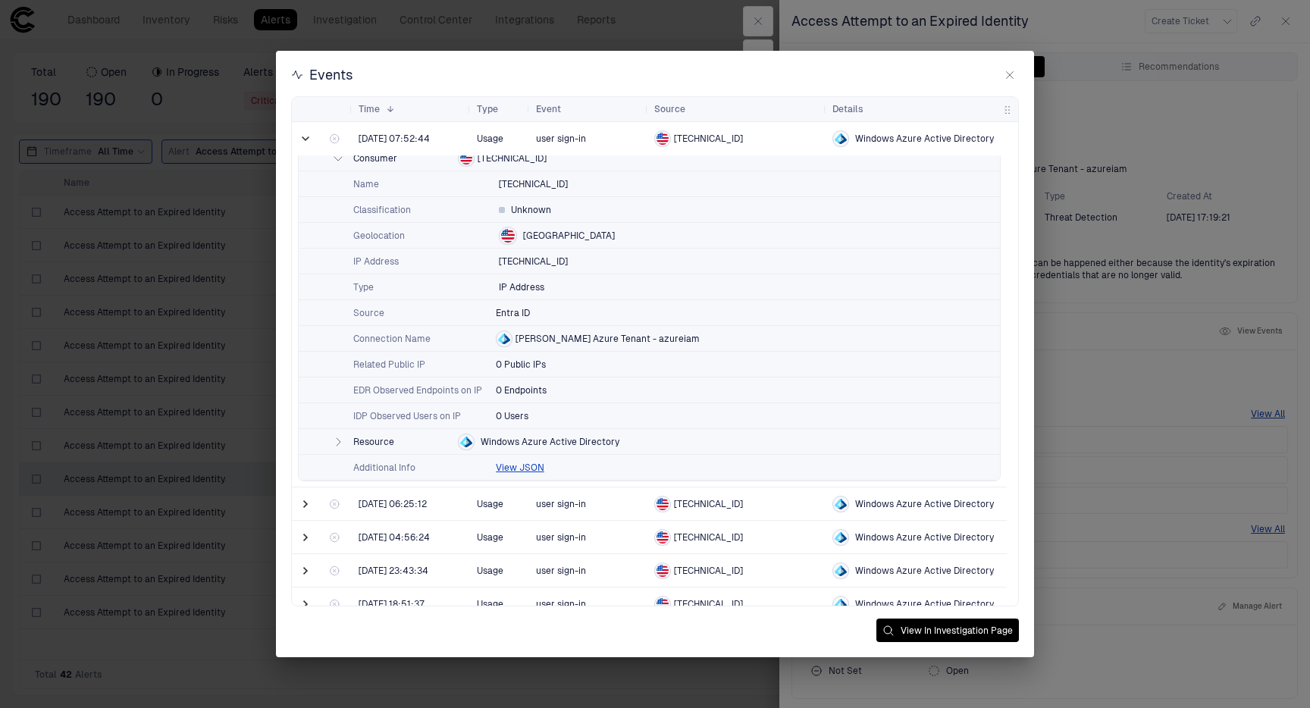
scroll to position [297, 0]
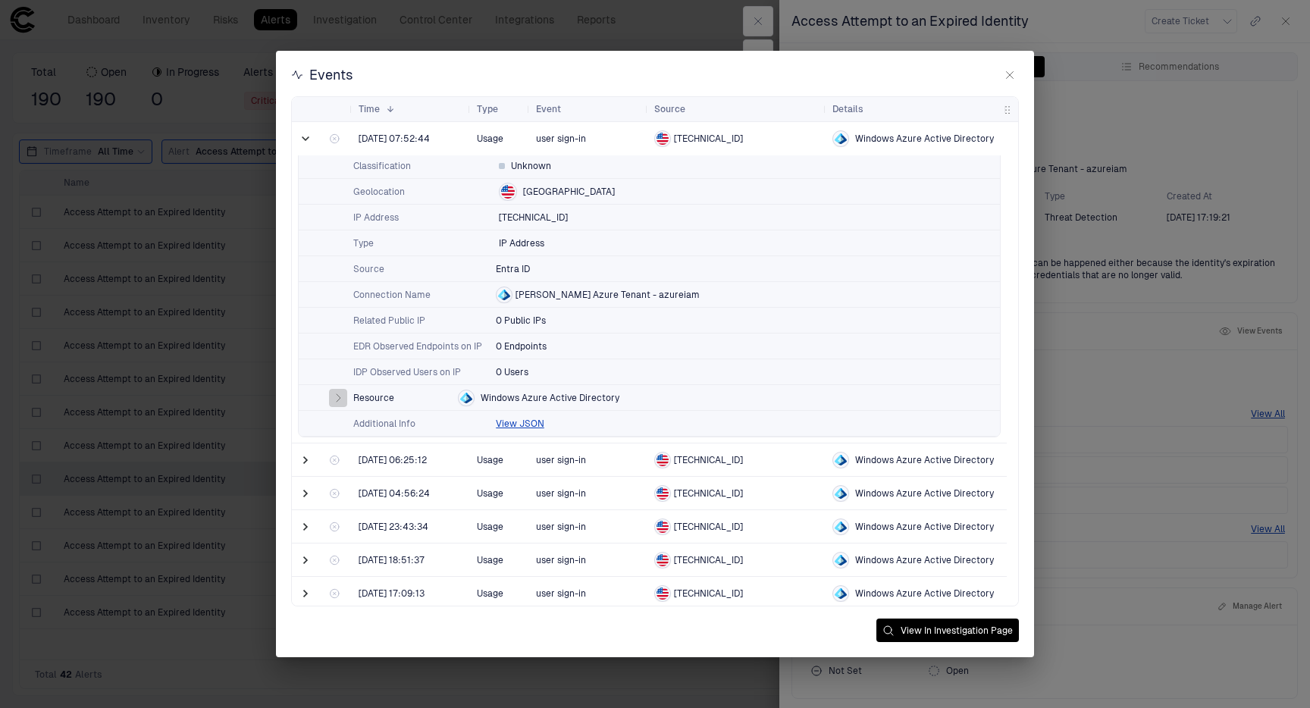
click at [338, 398] on icon "button" at bounding box center [339, 398] width 4 height 8
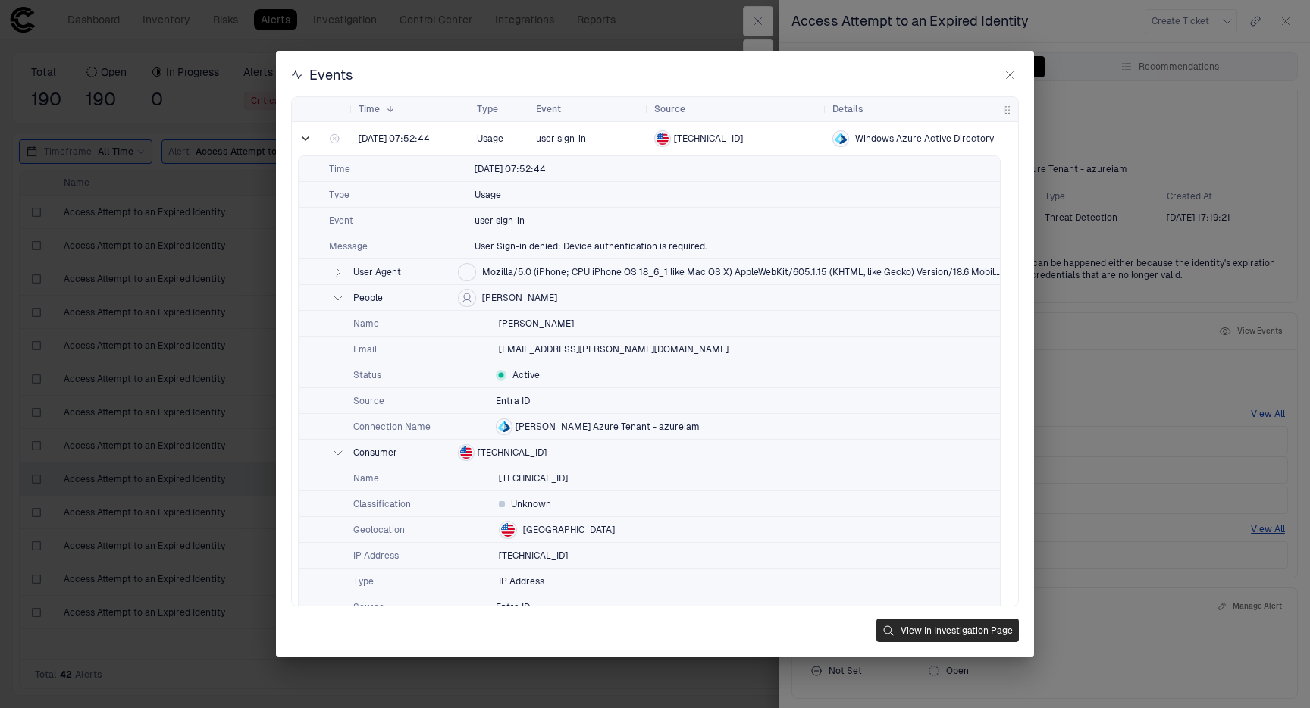
click at [931, 624] on button "View In Investigation Page" at bounding box center [948, 631] width 143 height 24
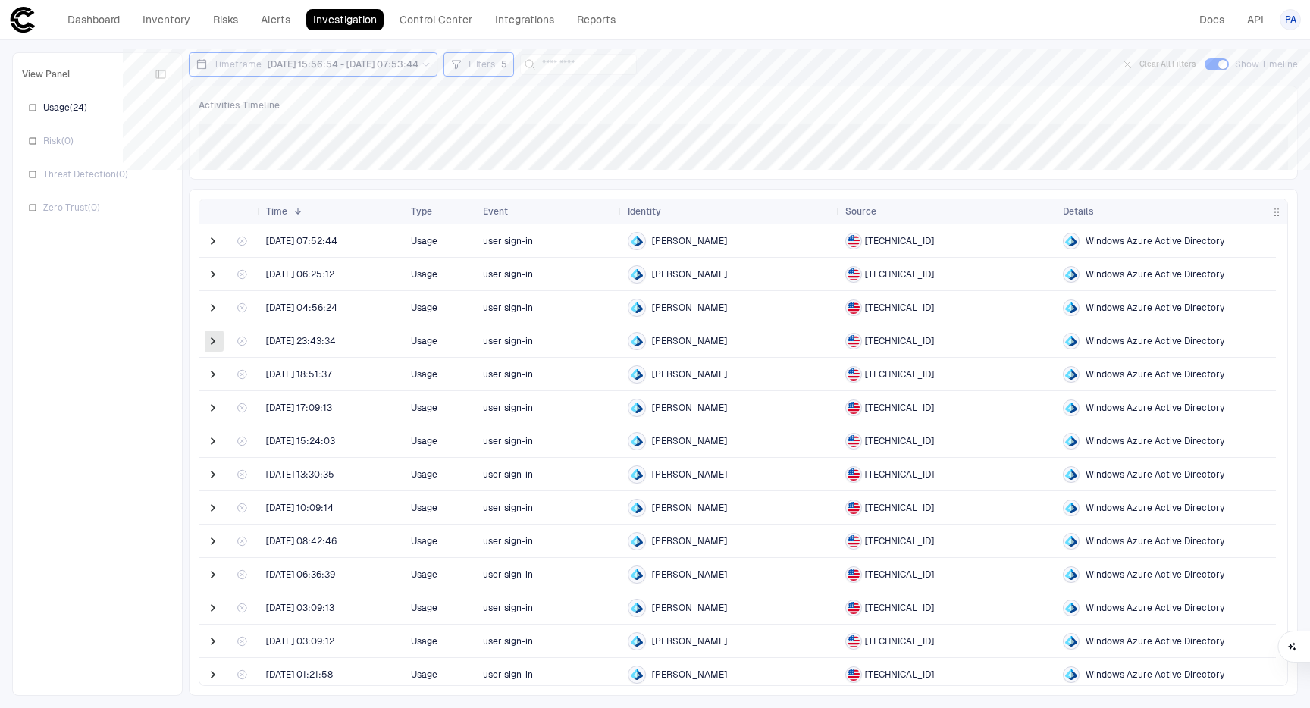
click at [213, 337] on span at bounding box center [213, 341] width 15 height 15
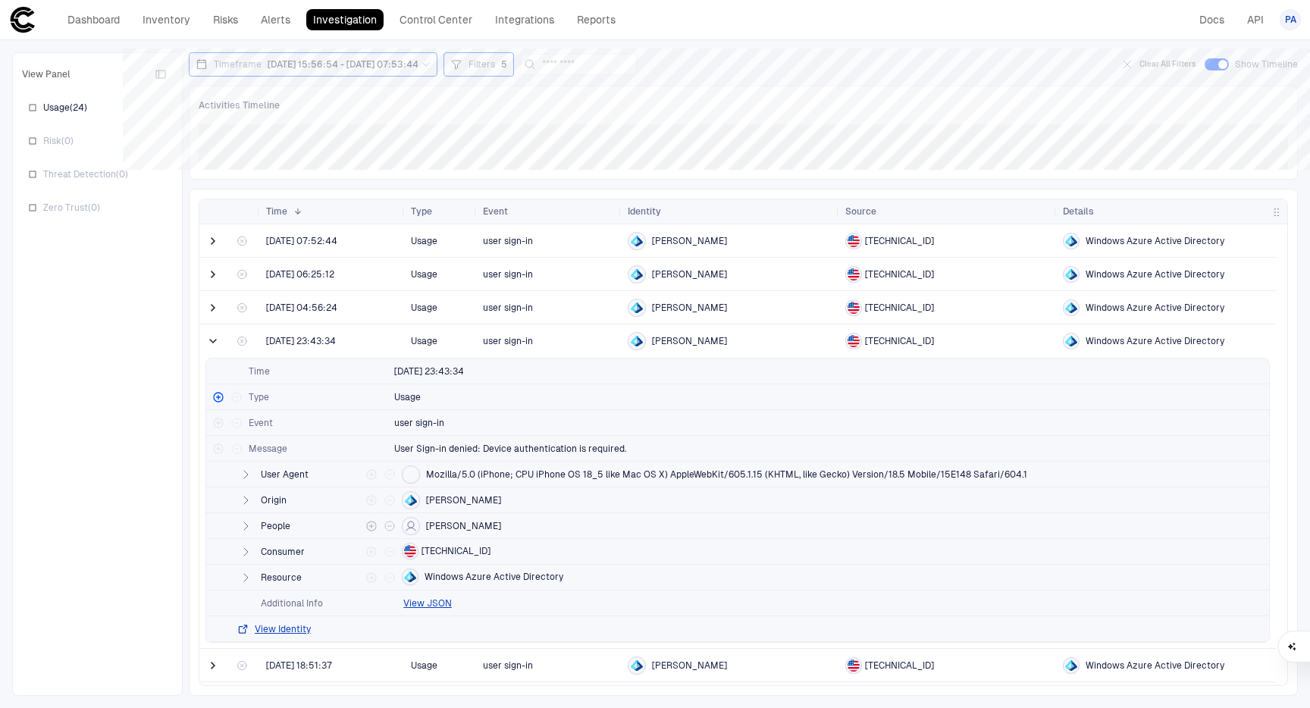
click at [430, 526] on span "Karen Lemus" at bounding box center [463, 526] width 75 height 12
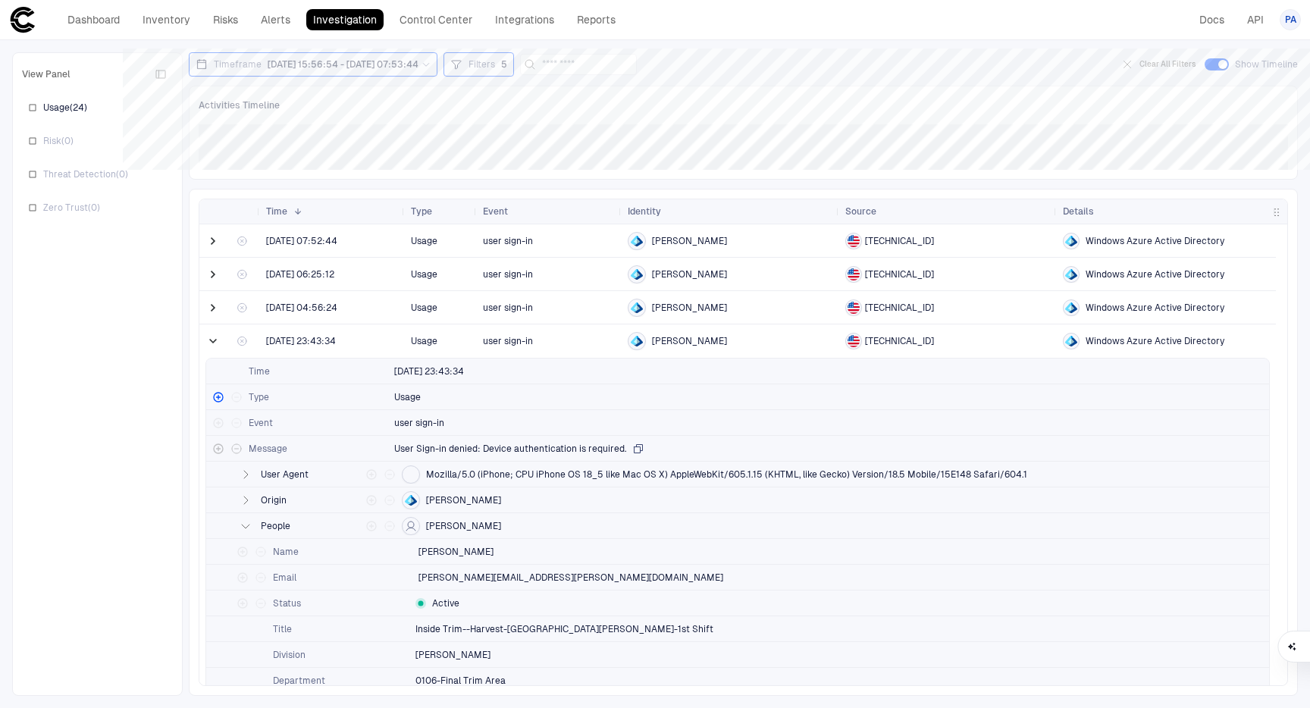
drag, startPoint x: 644, startPoint y: 445, endPoint x: 413, endPoint y: 449, distance: 231.3
click at [413, 449] on div "Message User Sign-in denied: Device authentication is required." at bounding box center [737, 449] width 1063 height 26
click at [635, 453] on icon "button" at bounding box center [638, 449] width 12 height 12
click at [228, 22] on link "Risks" at bounding box center [225, 19] width 39 height 21
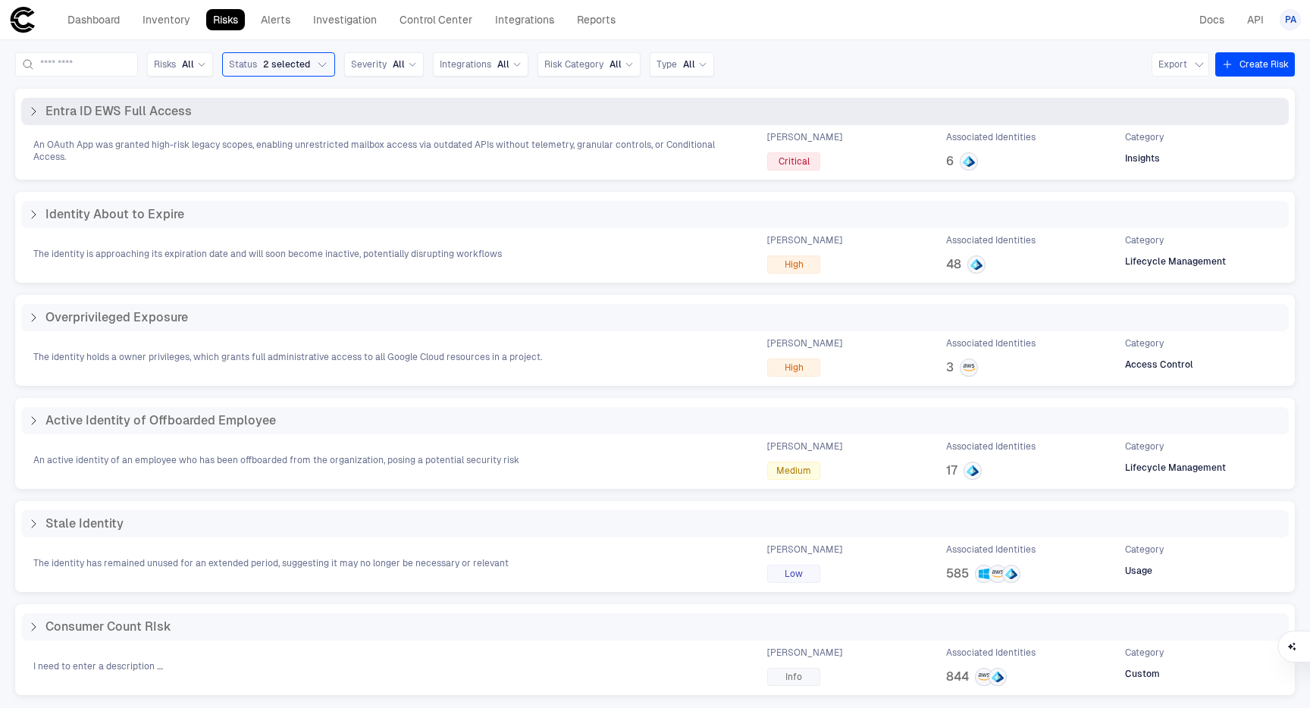
click at [33, 114] on icon at bounding box center [33, 111] width 12 height 12
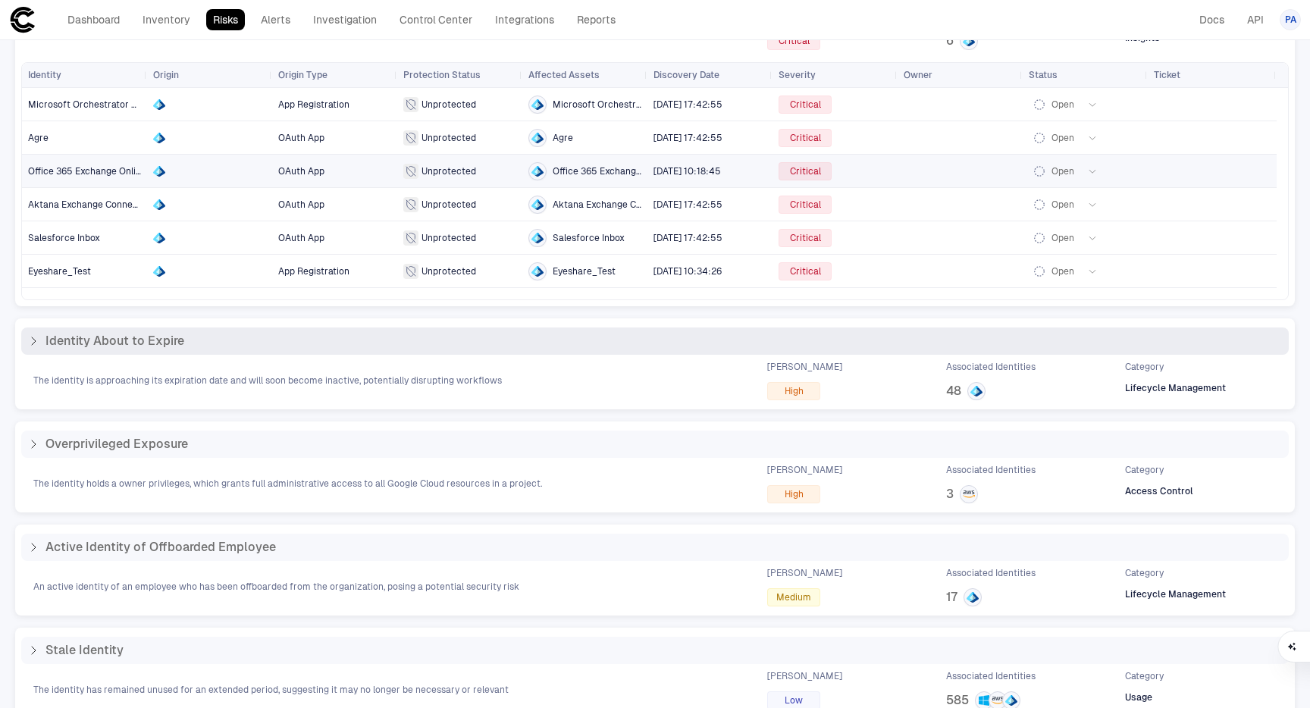
click at [36, 340] on icon at bounding box center [33, 341] width 12 height 12
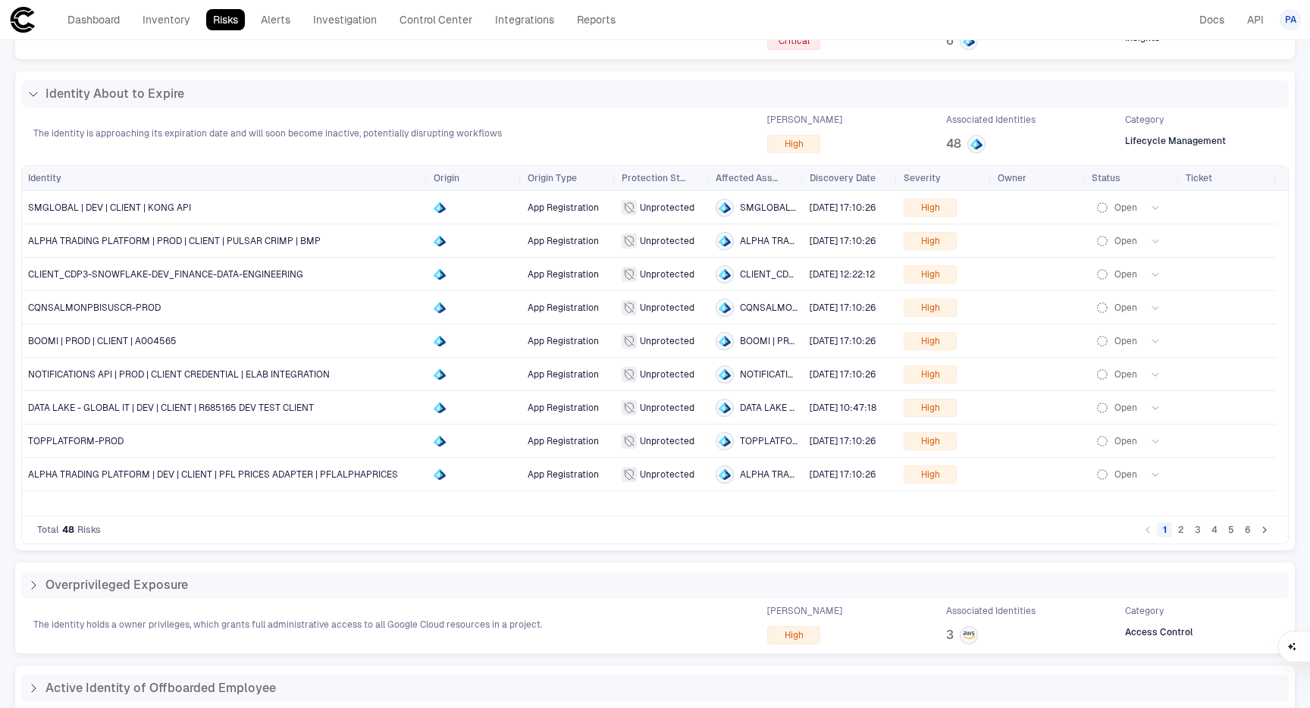
drag, startPoint x: 143, startPoint y: 180, endPoint x: 424, endPoint y: 218, distance: 283.2
click at [424, 218] on div "Identity Origin Origin Type Protection Status" at bounding box center [655, 341] width 1266 height 350
click at [136, 243] on span "ALPHA TRADING PLATFORM | PROD | CLIENT | PULSAR CRIMP | BMP" at bounding box center [174, 241] width 293 height 11
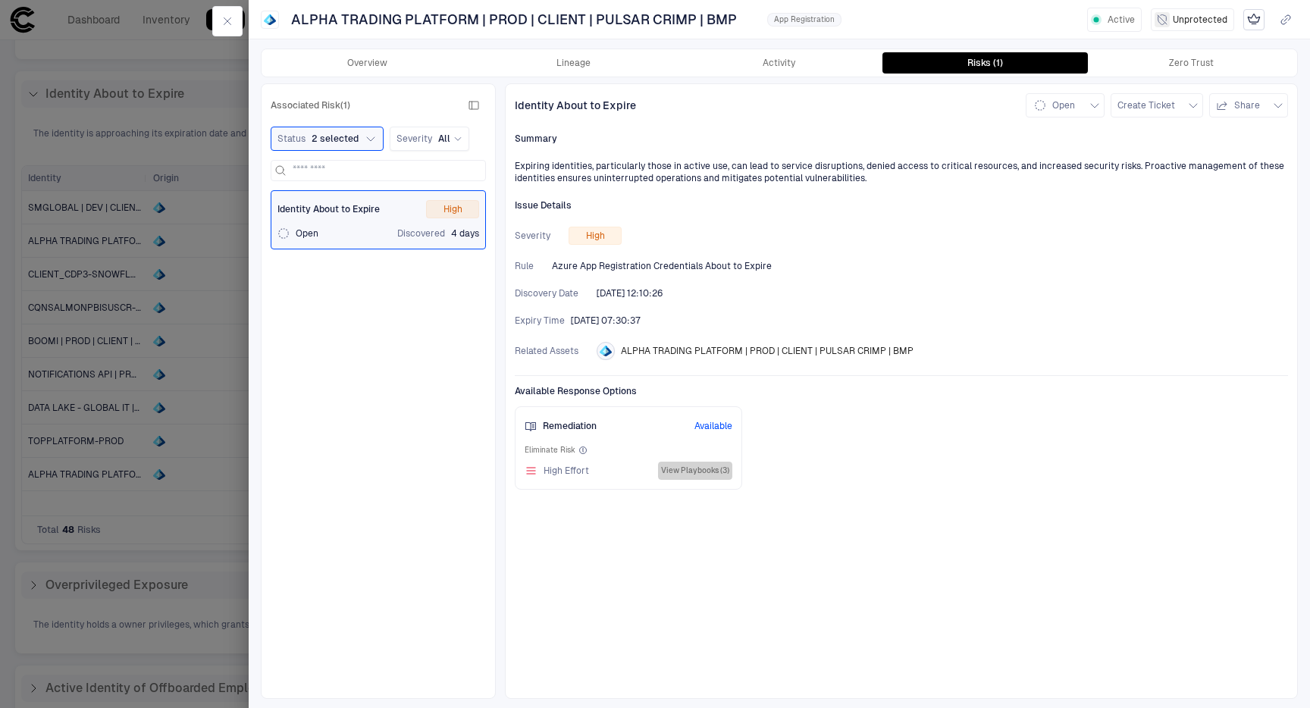
click at [691, 474] on button "View Playbooks (3)" at bounding box center [695, 471] width 74 height 18
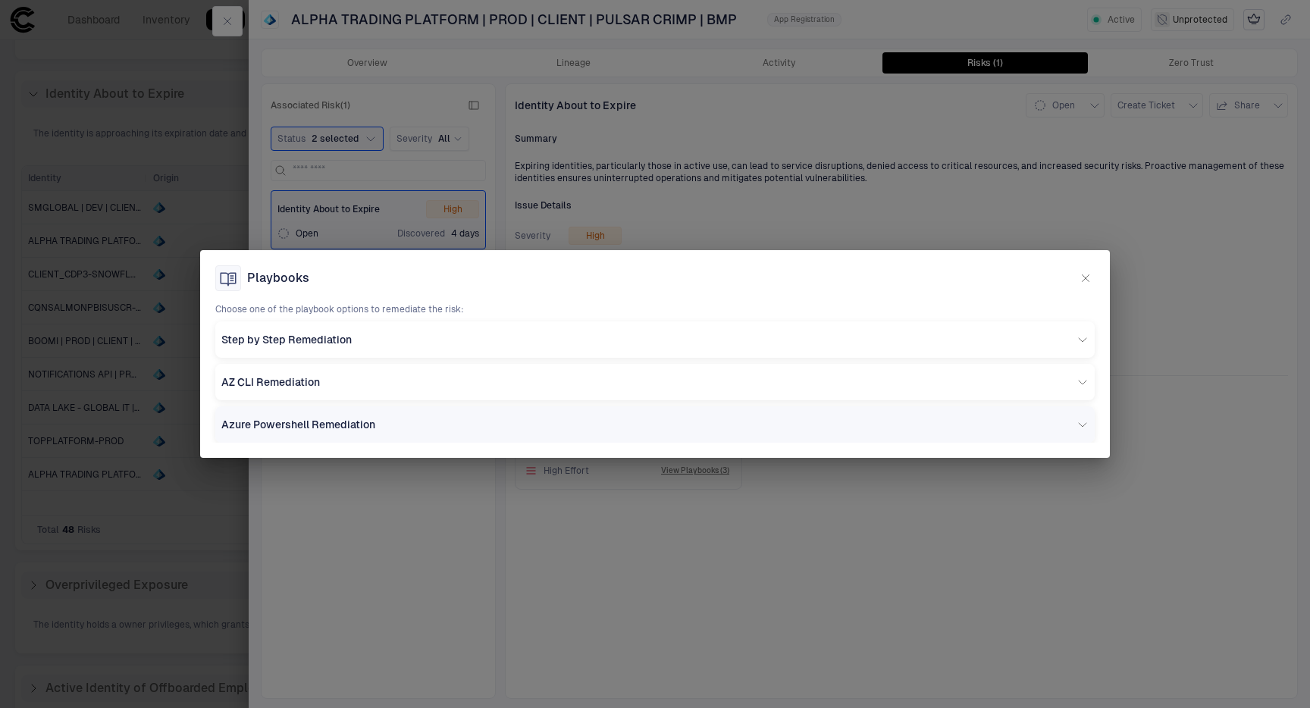
click at [358, 425] on span "Azure Powershell Remediation" at bounding box center [298, 425] width 154 height 14
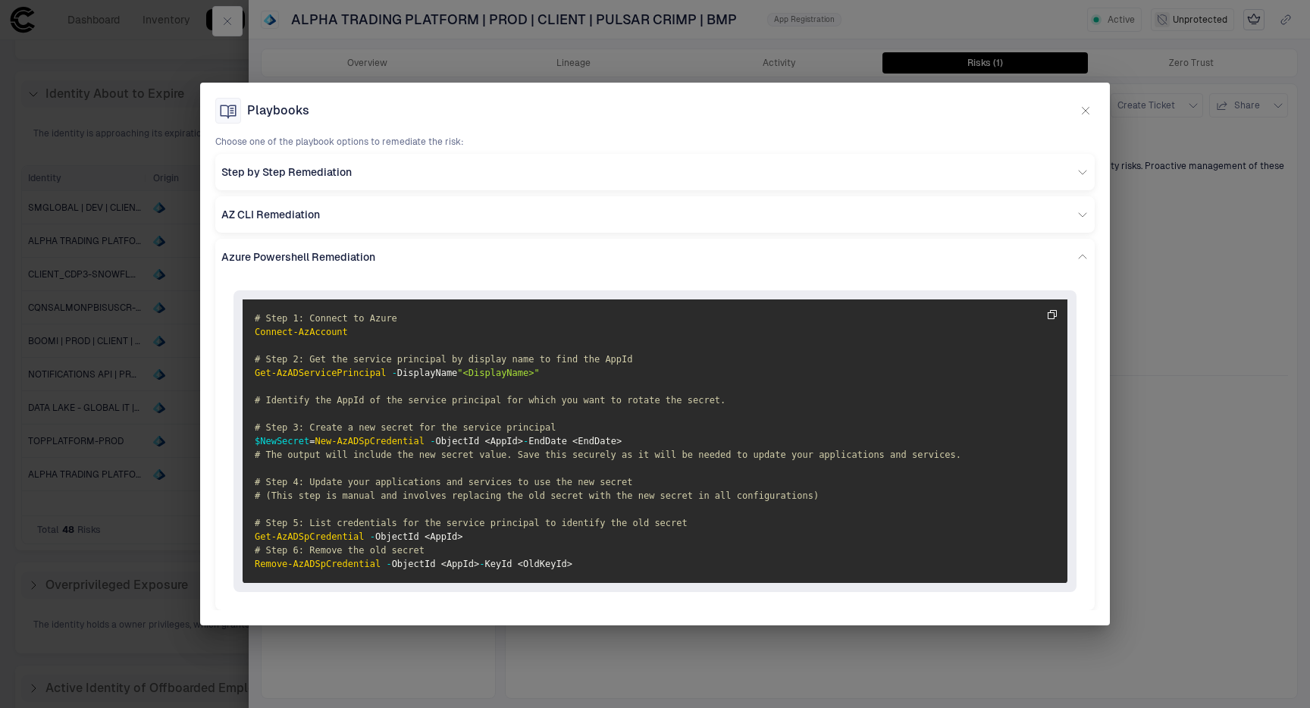
click at [1091, 105] on icon "button" at bounding box center [1086, 111] width 12 height 12
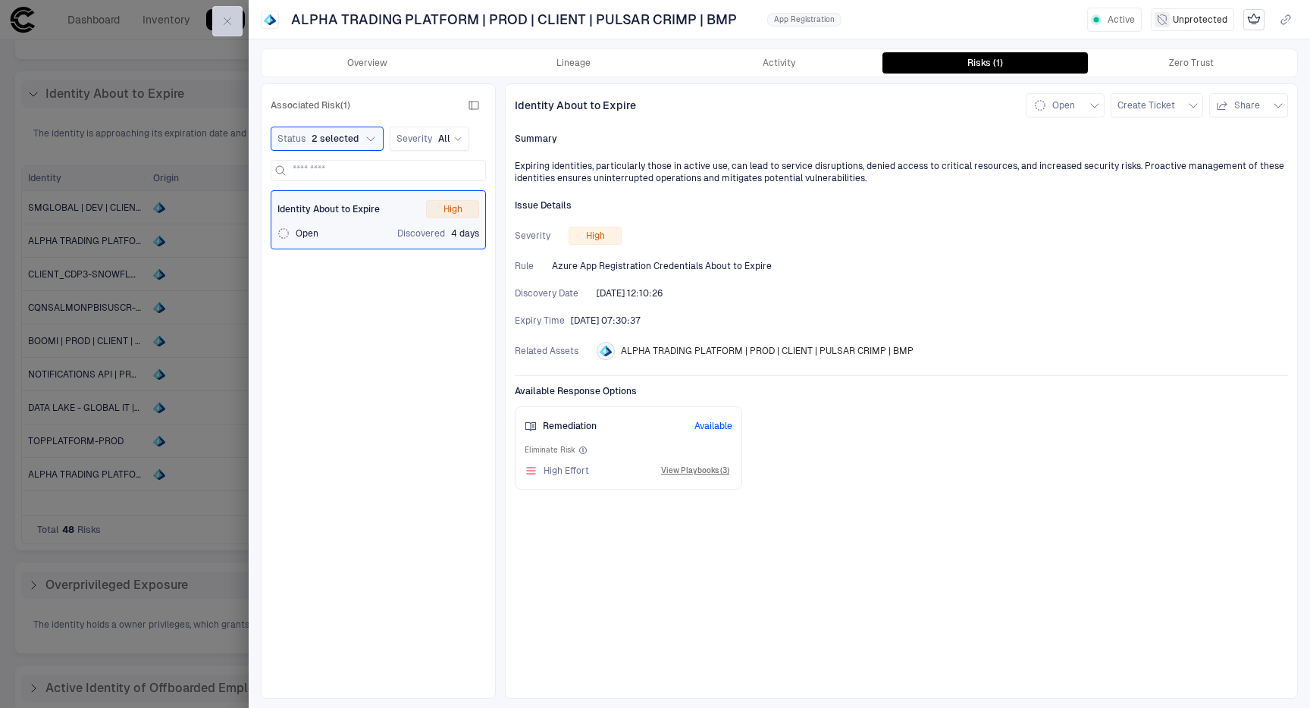
click at [235, 30] on button "button" at bounding box center [227, 21] width 30 height 30
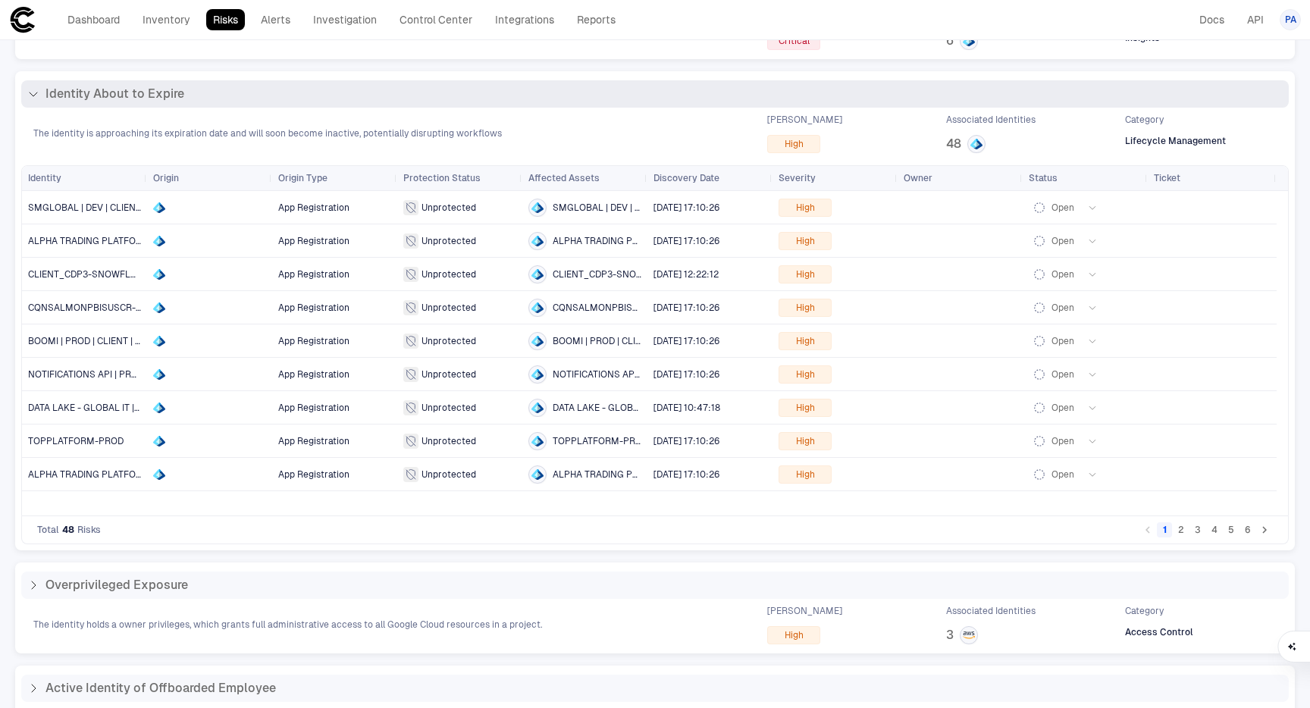
click at [31, 93] on icon at bounding box center [33, 94] width 12 height 12
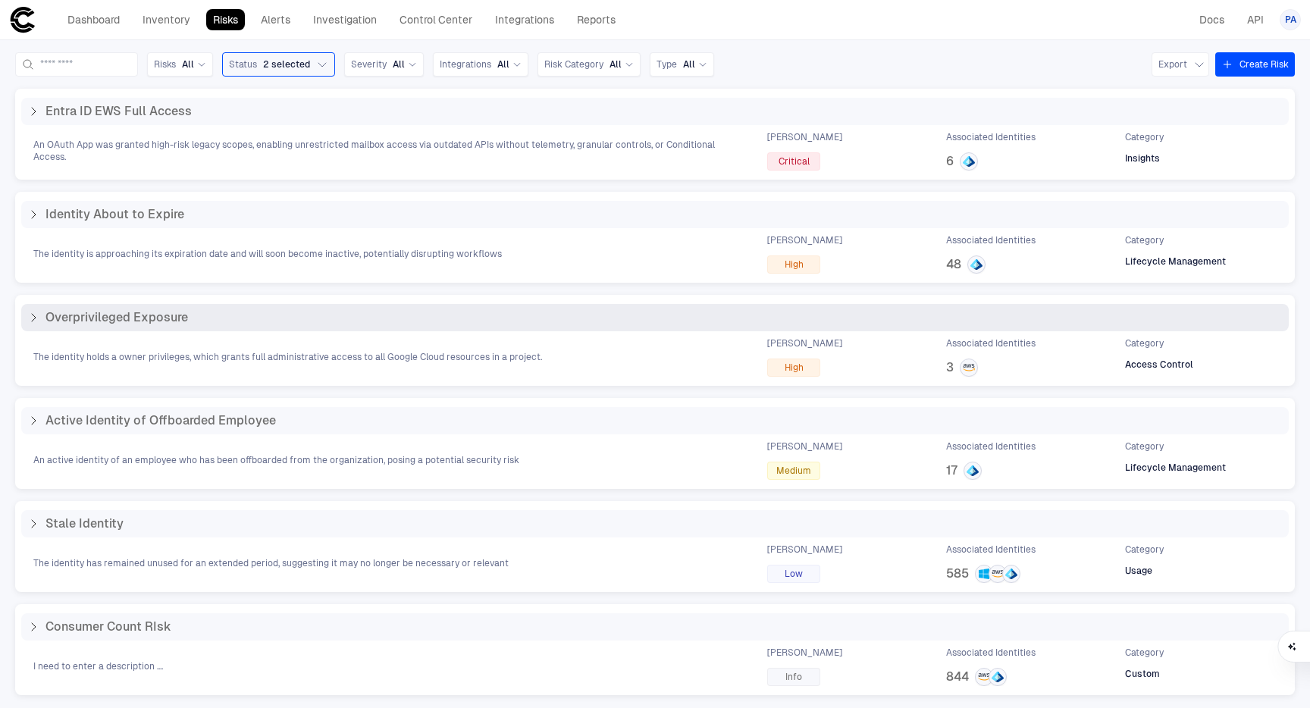
click at [33, 325] on div "Overprivileged Exposure" at bounding box center [107, 317] width 161 height 15
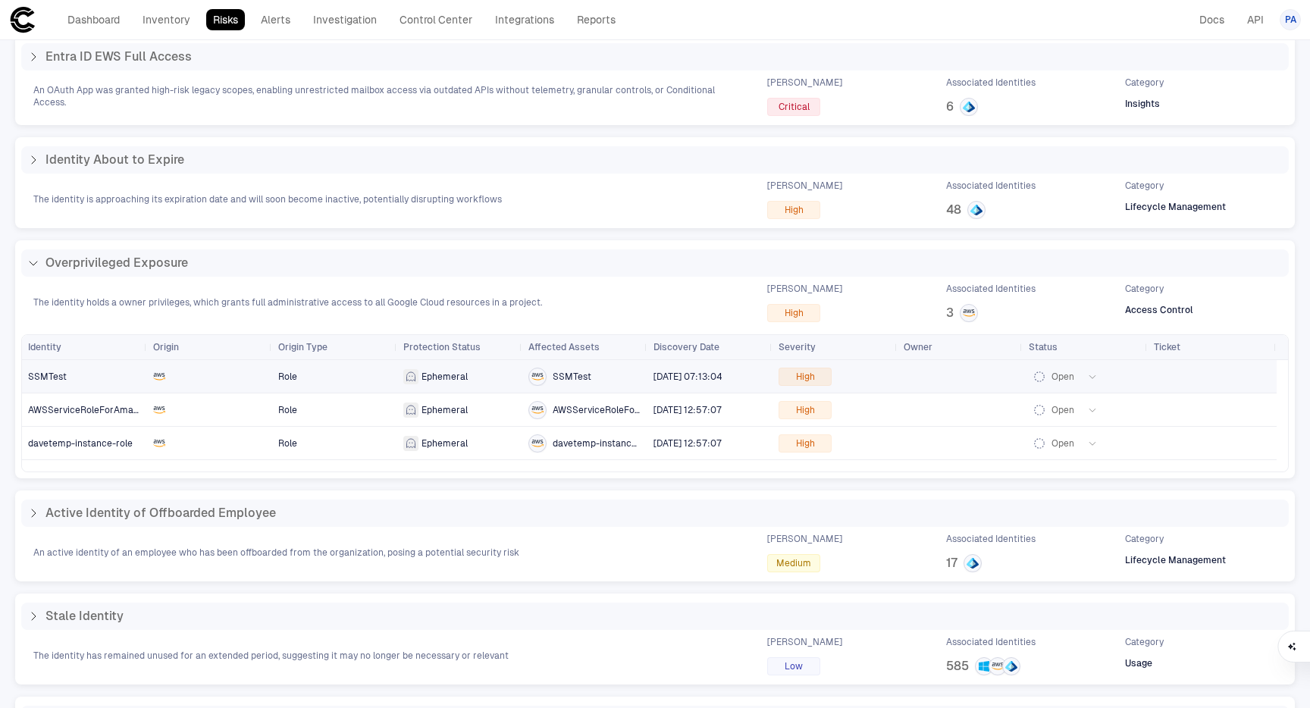
scroll to position [146, 0]
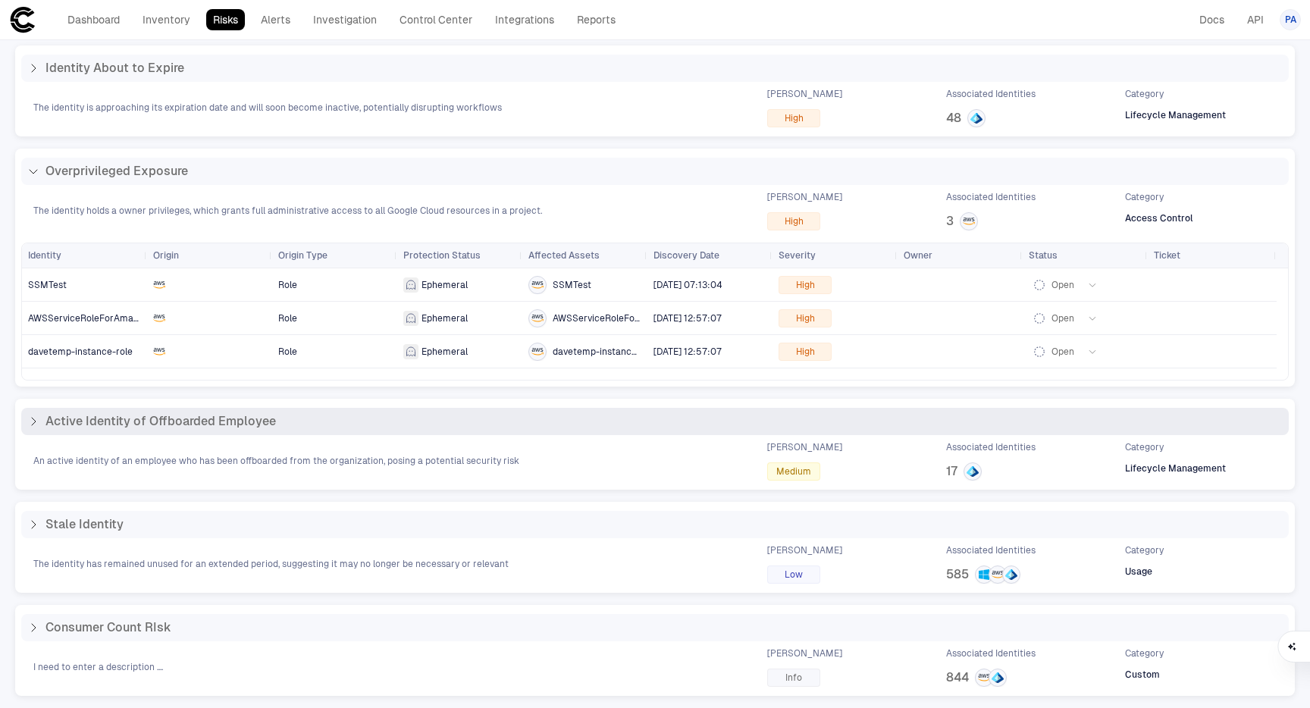
click at [28, 417] on icon at bounding box center [33, 422] width 12 height 12
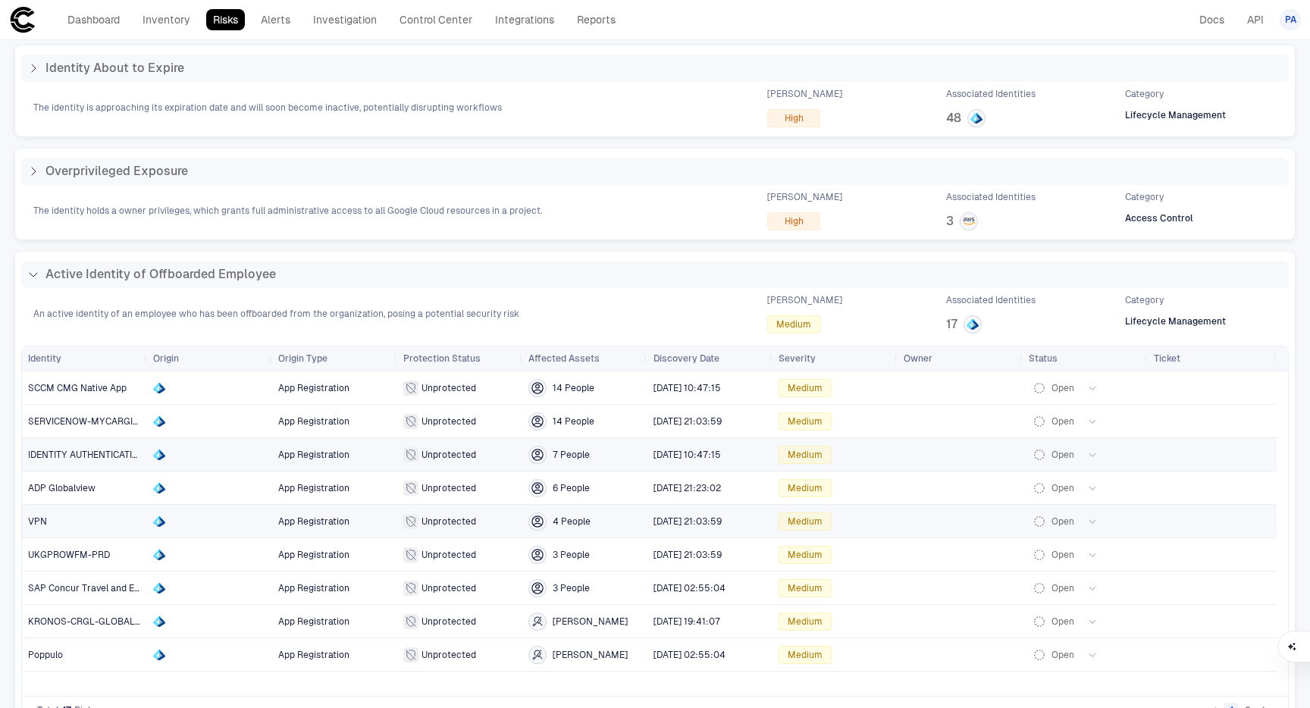
click at [71, 521] on span "VPN" at bounding box center [84, 522] width 113 height 30
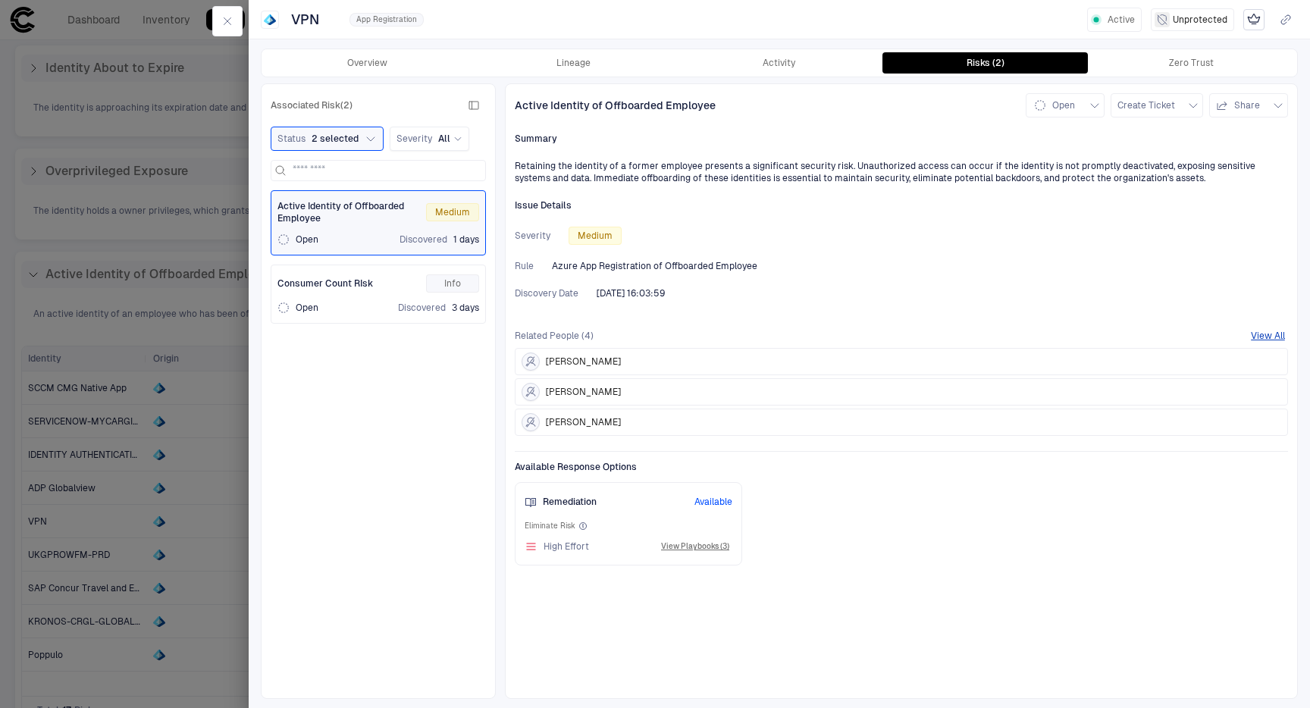
click at [608, 365] on span "Esau Jo C Estomata" at bounding box center [583, 362] width 75 height 12
click at [1273, 331] on button "View All" at bounding box center [1268, 336] width 34 height 12
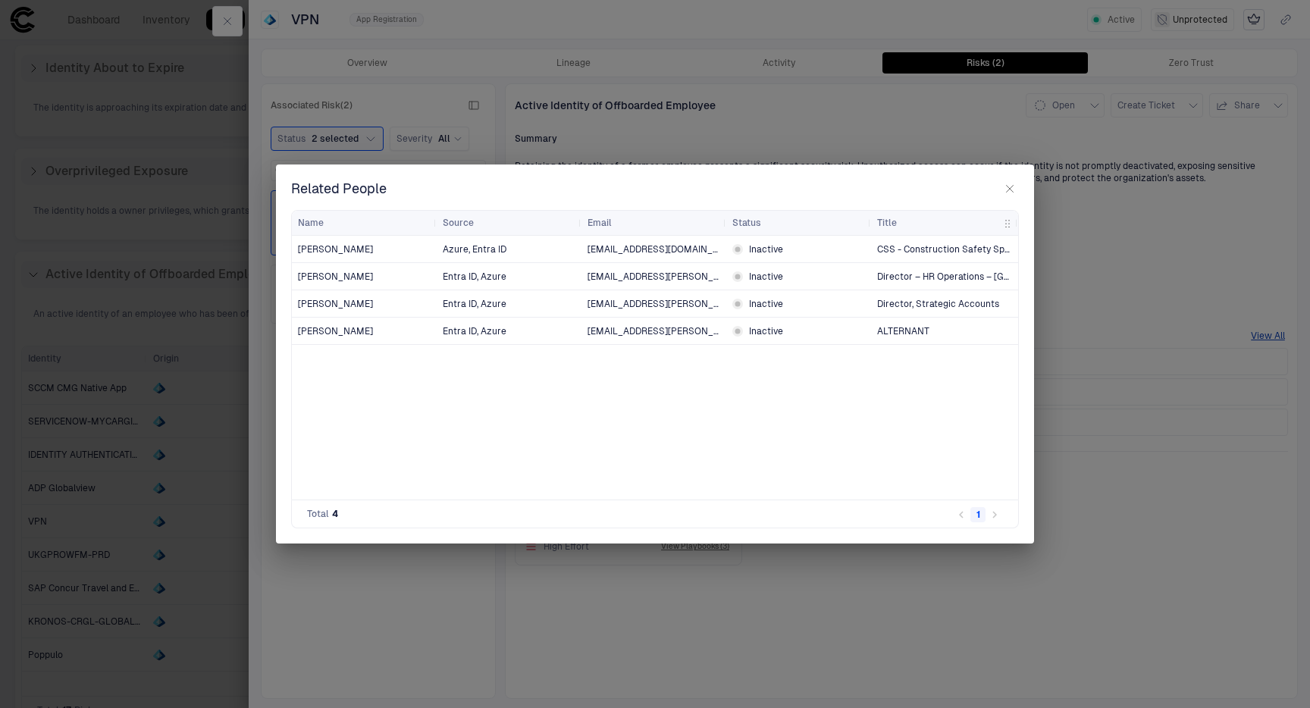
click at [1012, 192] on icon "button" at bounding box center [1010, 189] width 12 height 12
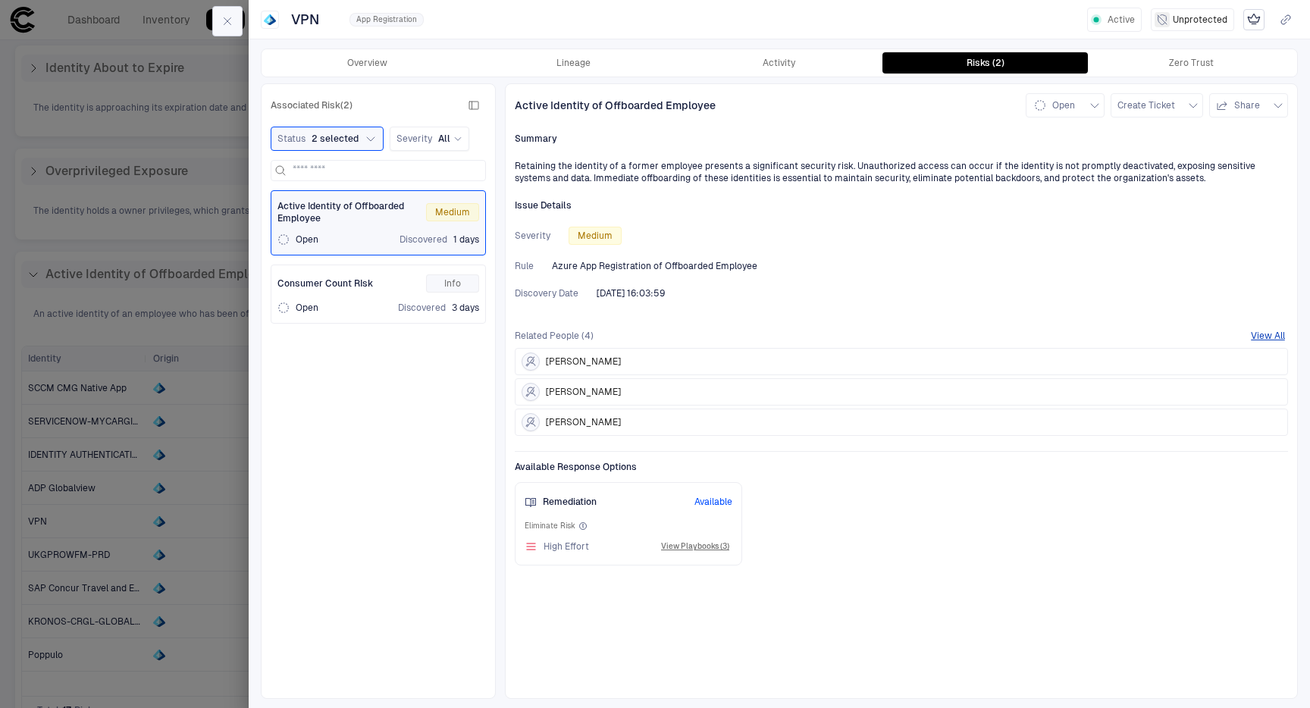
click at [225, 22] on icon "button" at bounding box center [227, 21] width 7 height 7
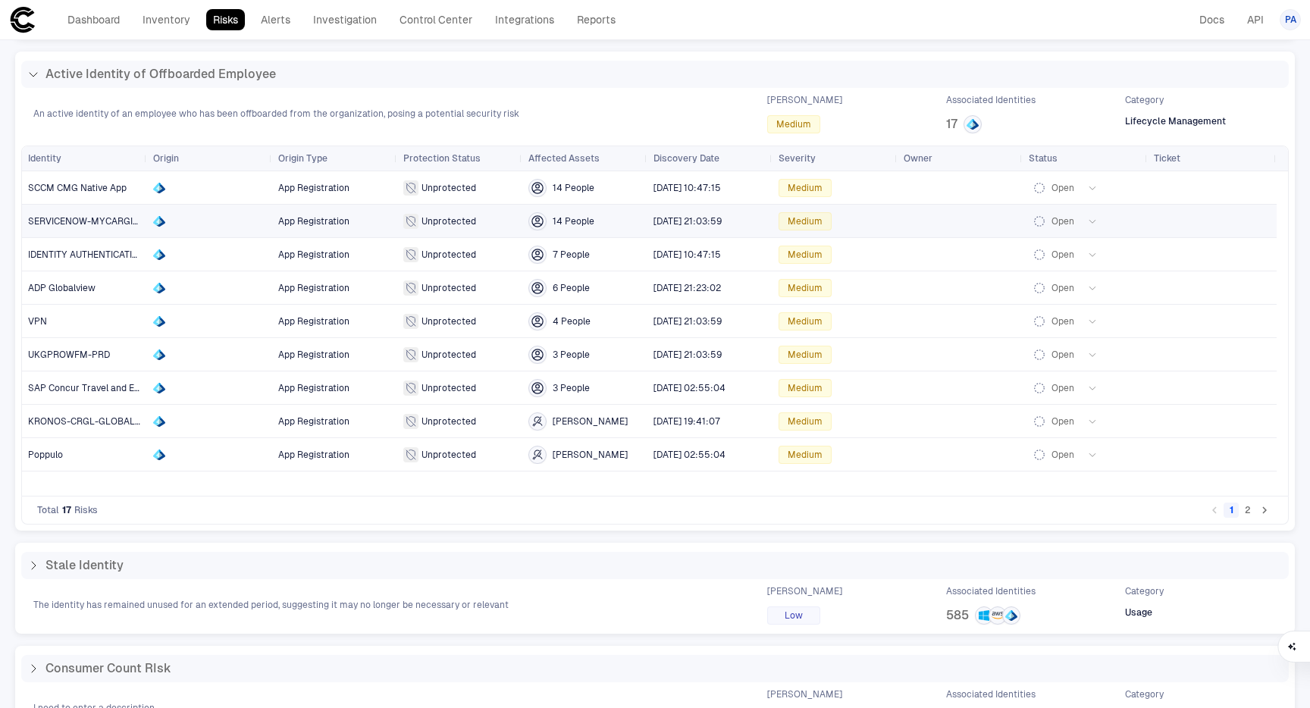
scroll to position [387, 0]
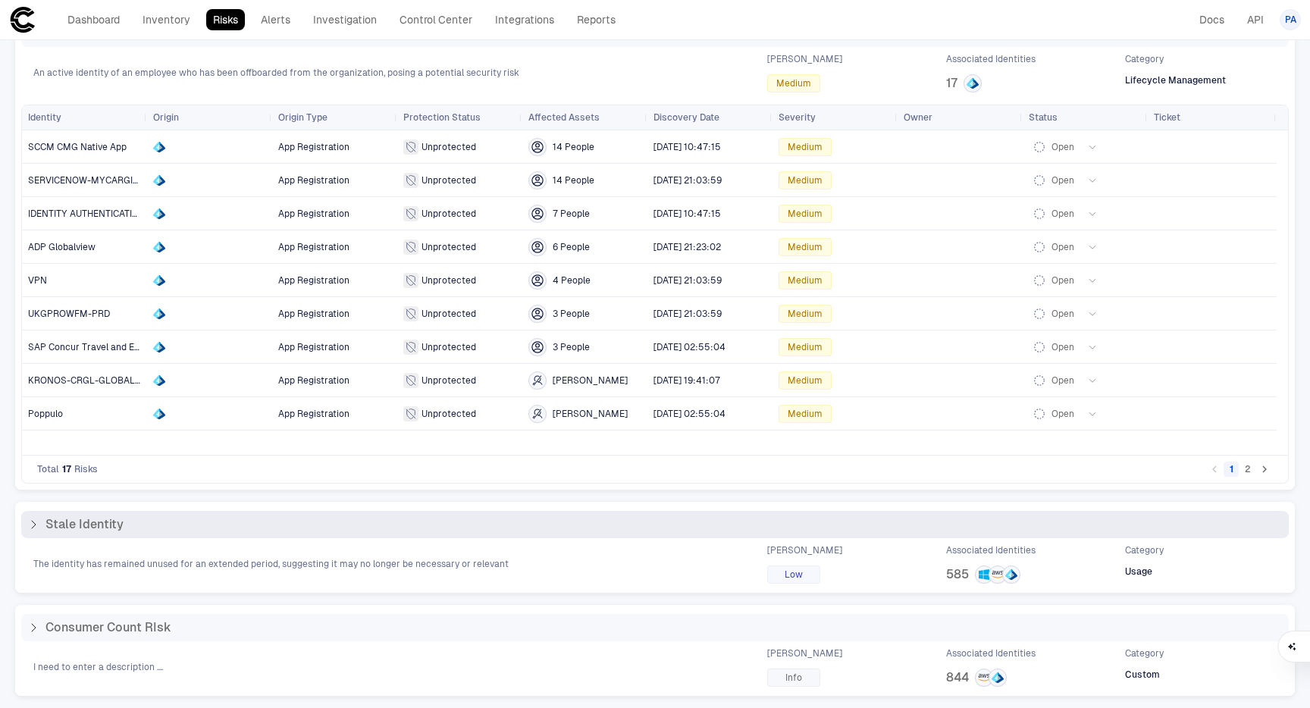
click at [30, 522] on icon at bounding box center [33, 525] width 12 height 12
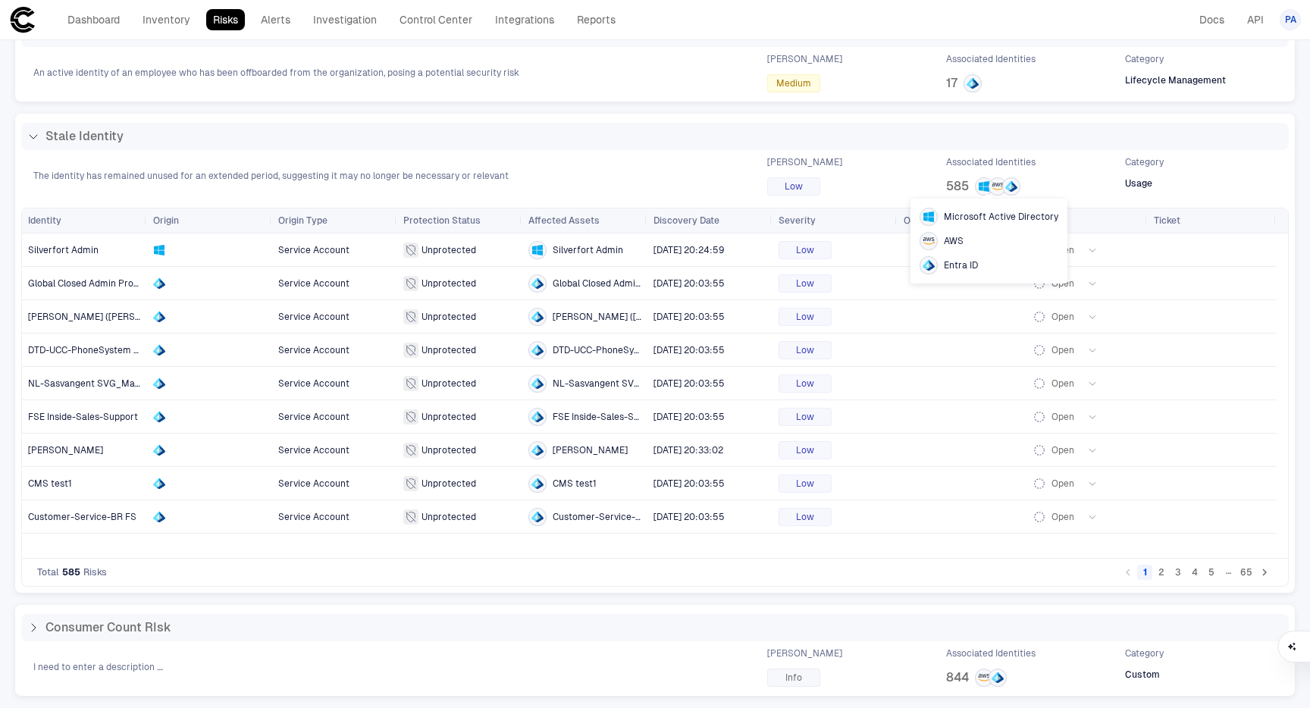
click at [959, 264] on span "Entra ID" at bounding box center [961, 265] width 34 height 12
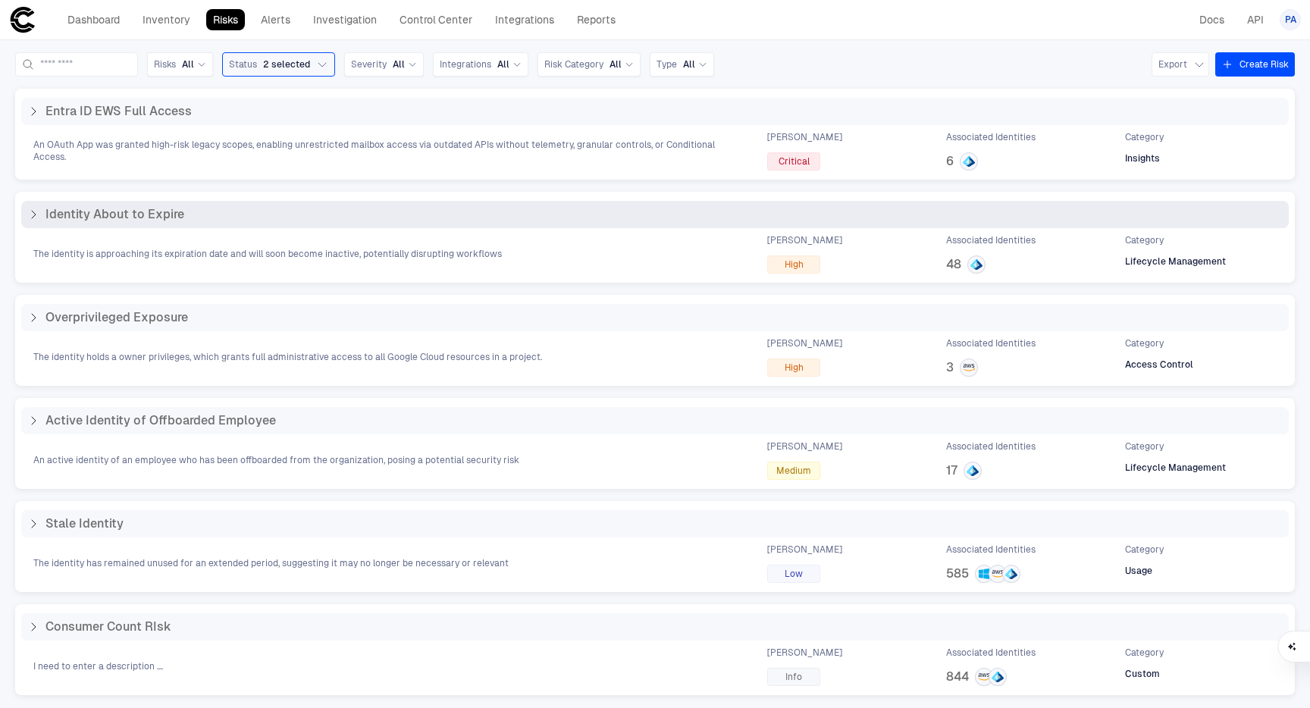
scroll to position [0, 0]
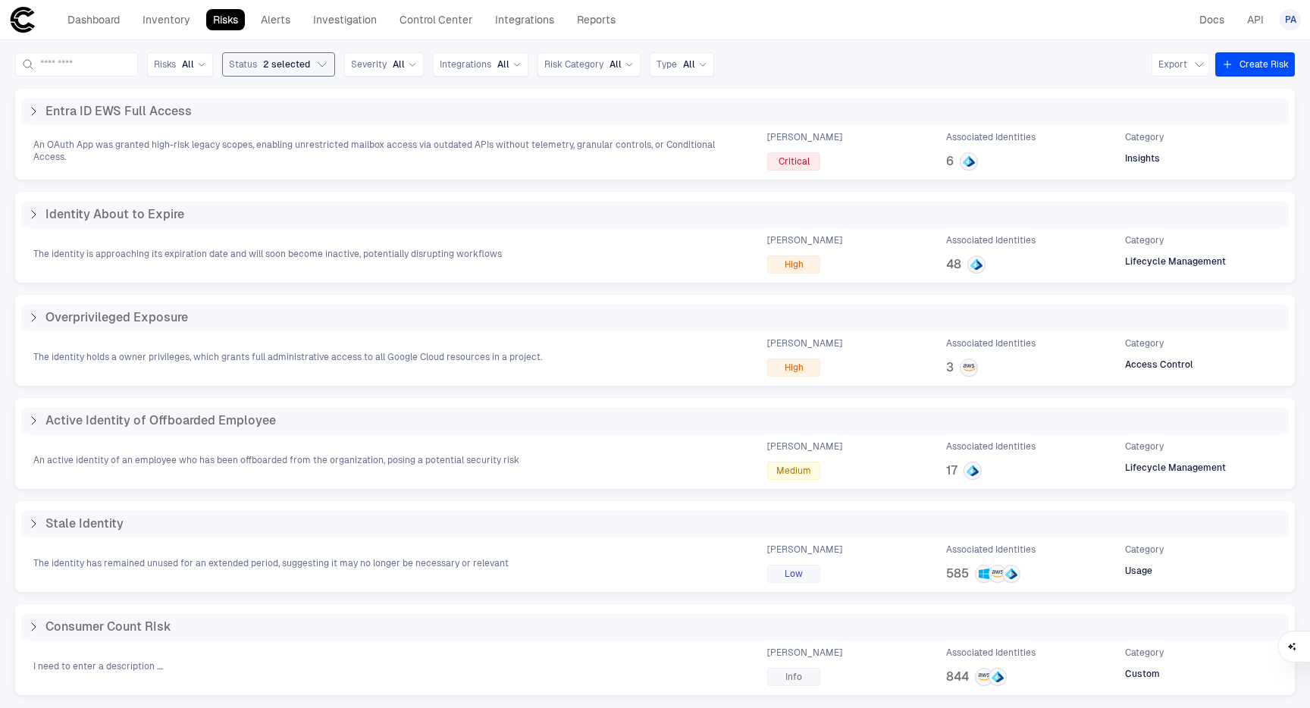
click at [310, 68] on span "2 selected" at bounding box center [286, 64] width 47 height 12
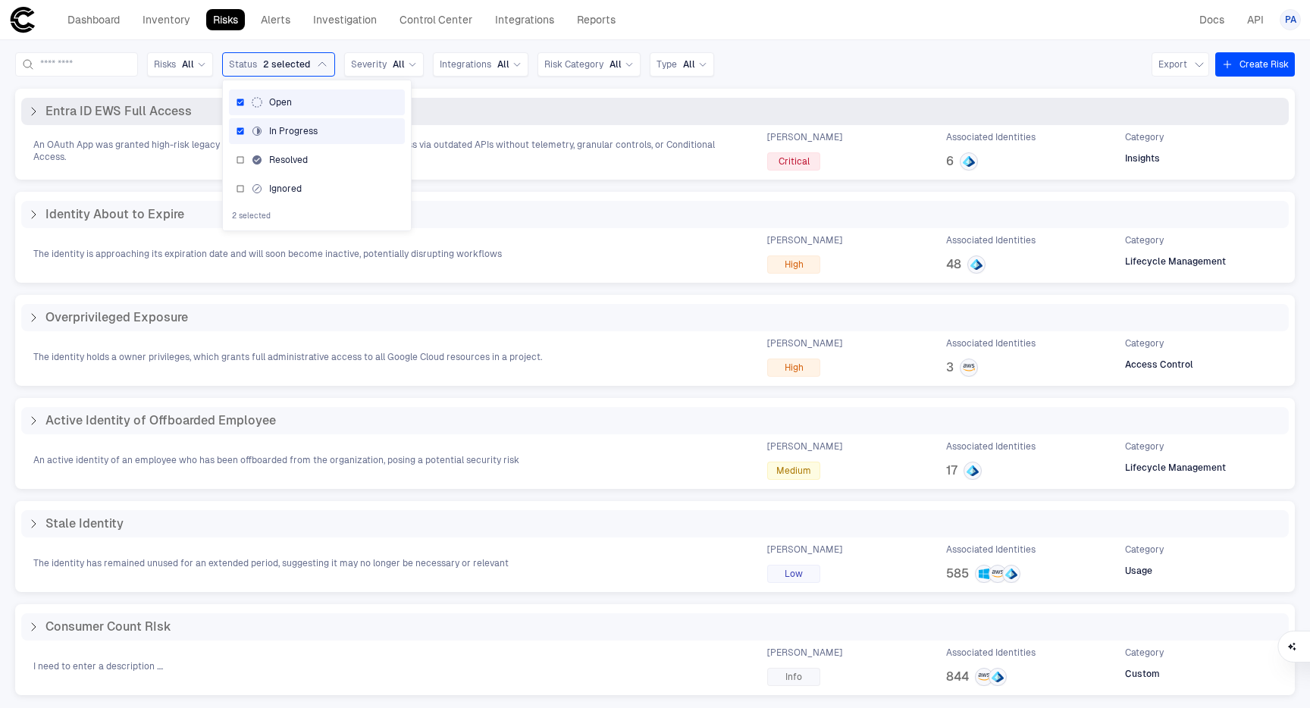
click at [546, 109] on div "Entra ID EWS Full Access" at bounding box center [655, 111] width 1256 height 15
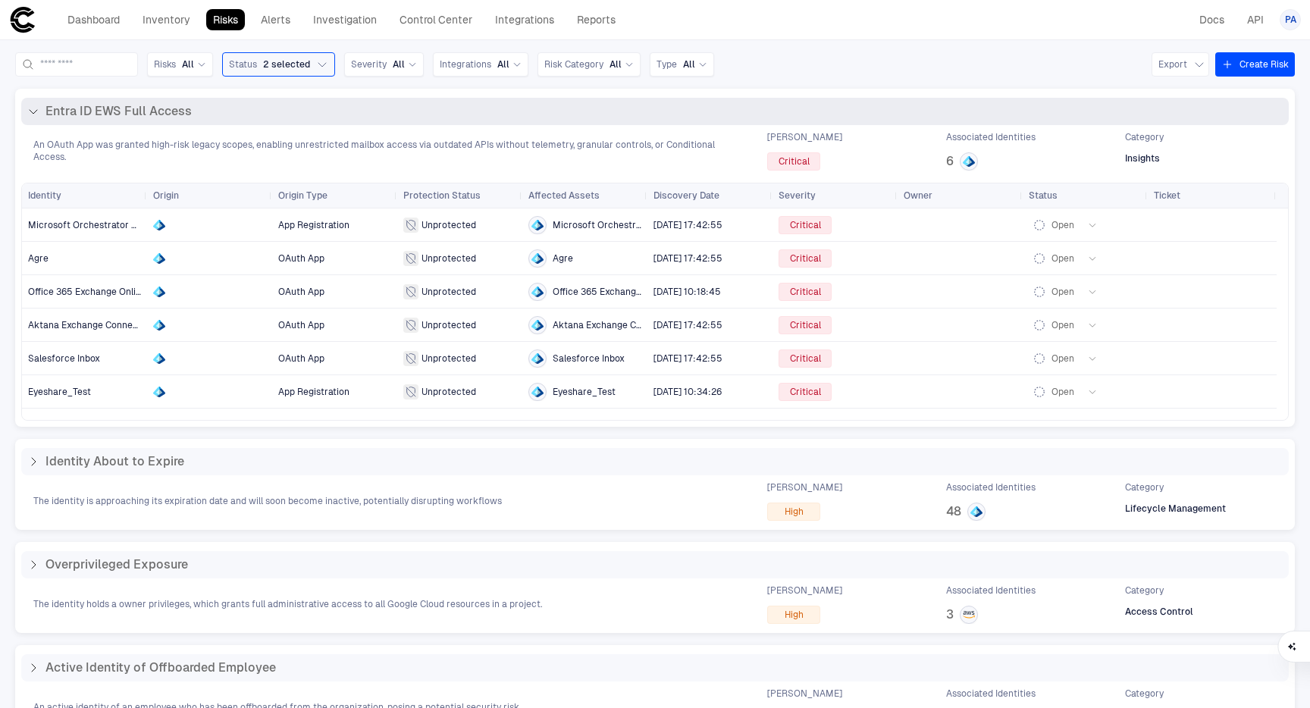
click at [535, 123] on div "Entra ID EWS Full Access" at bounding box center [655, 111] width 1268 height 27
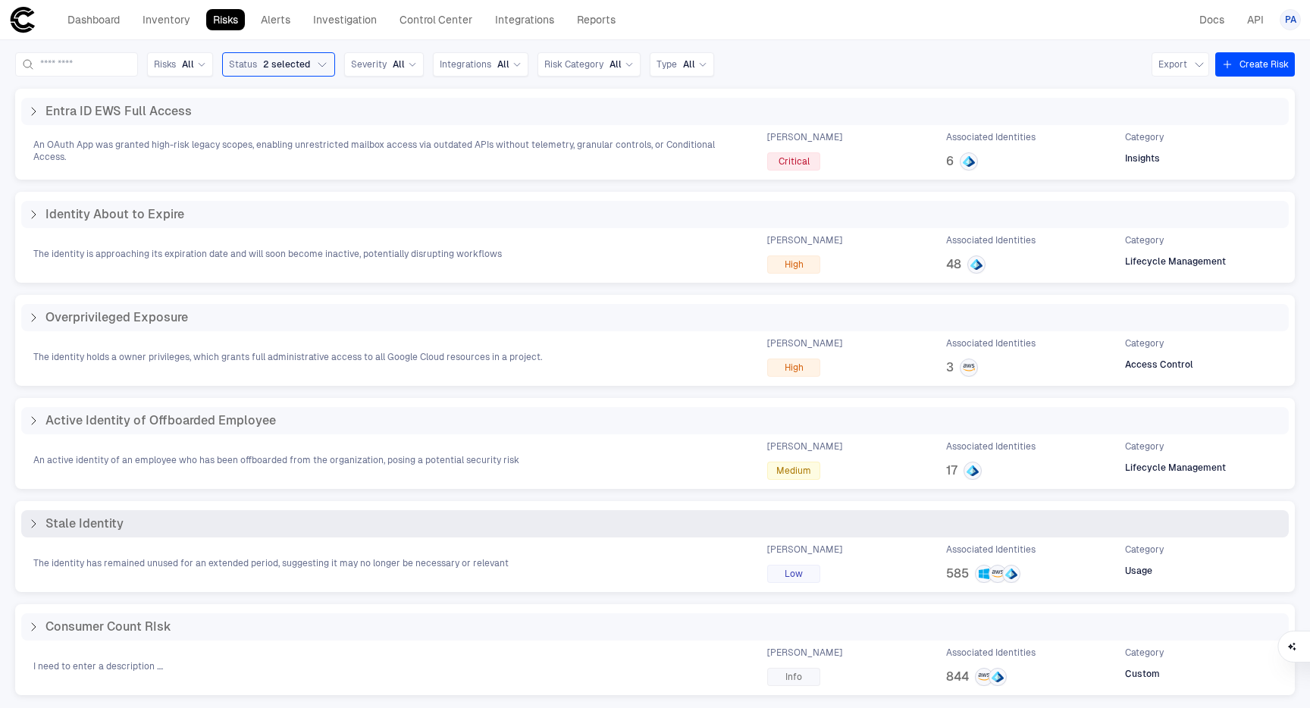
click at [35, 529] on icon at bounding box center [33, 524] width 12 height 12
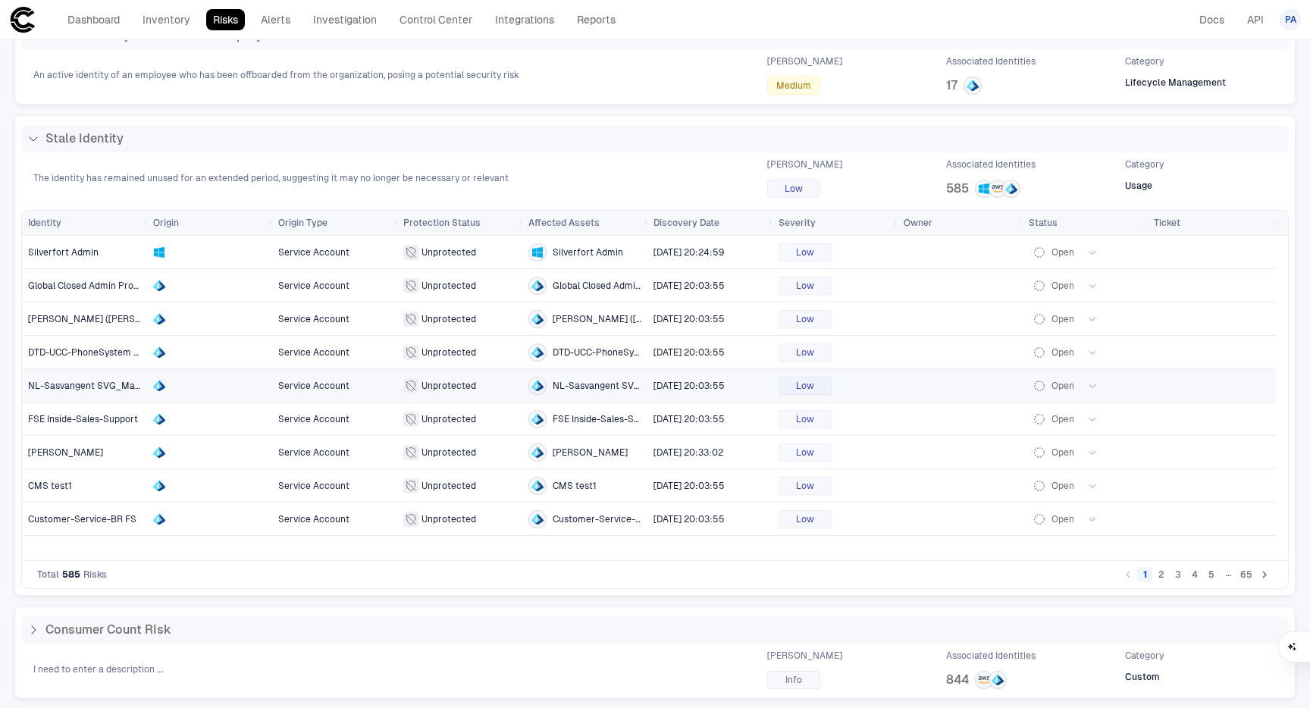
scroll to position [387, 0]
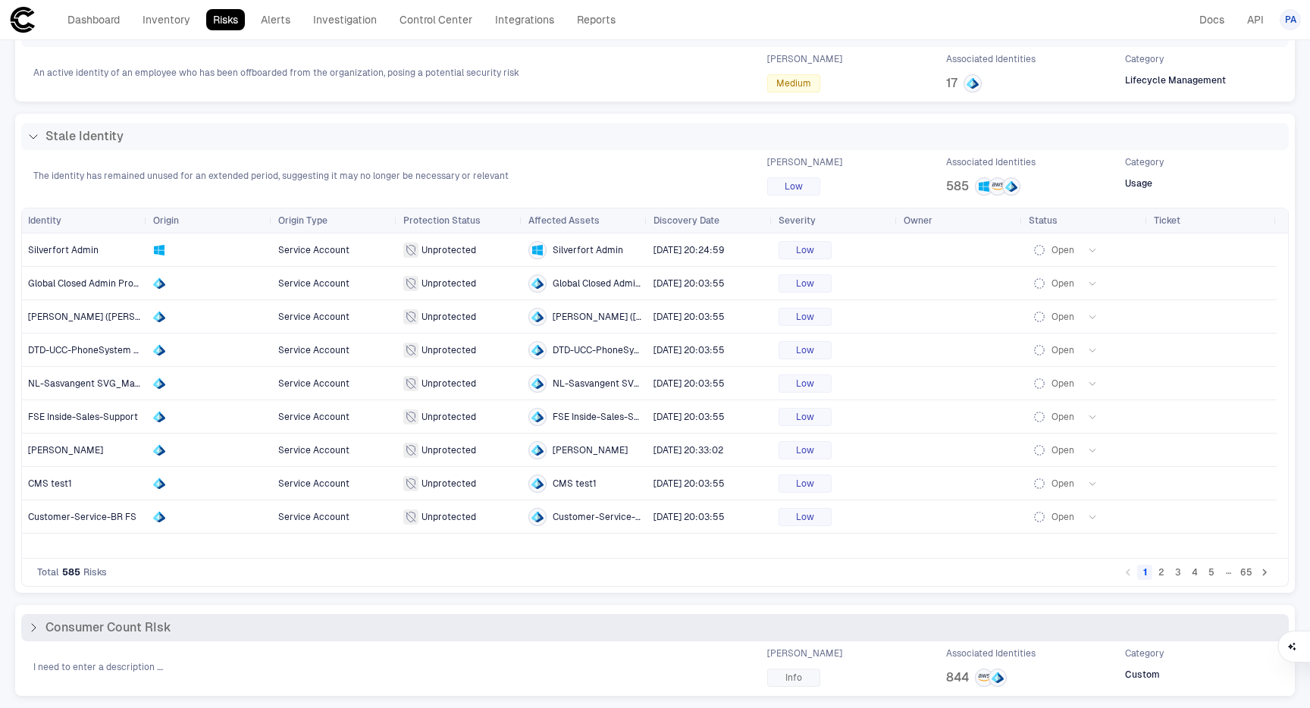
click at [32, 626] on icon at bounding box center [33, 628] width 12 height 12
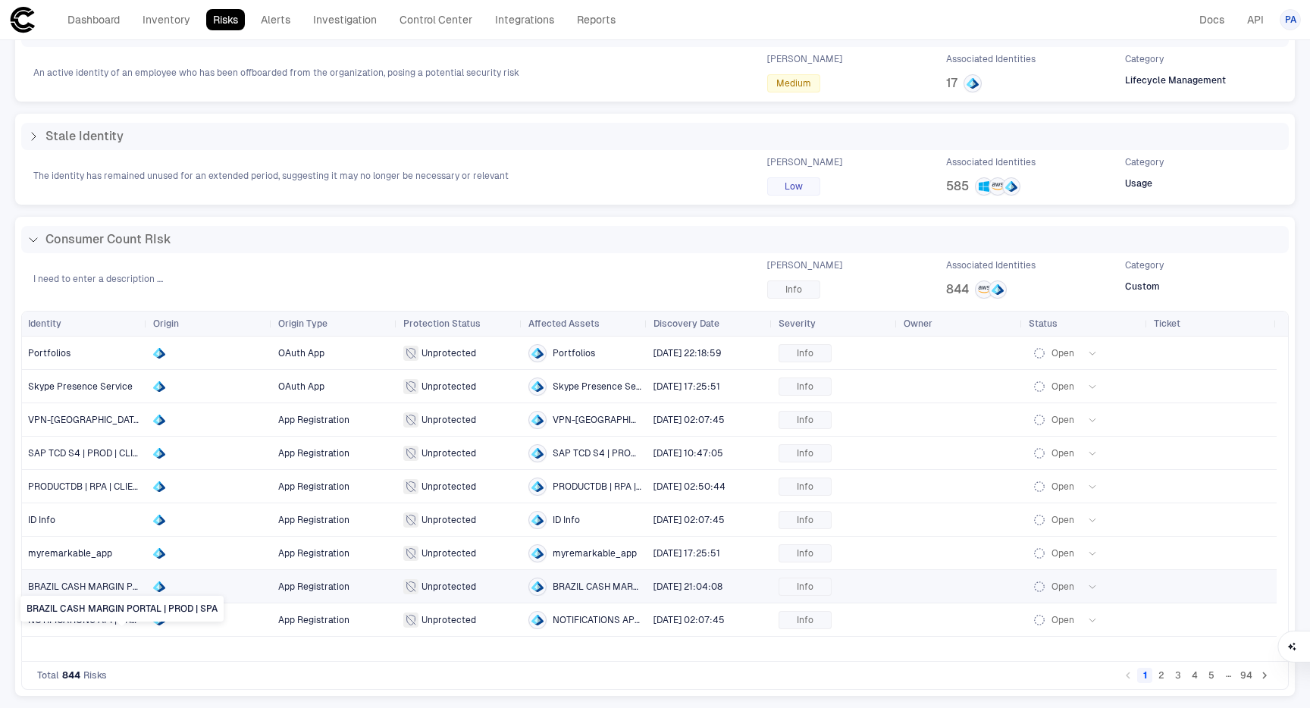
scroll to position [0, 0]
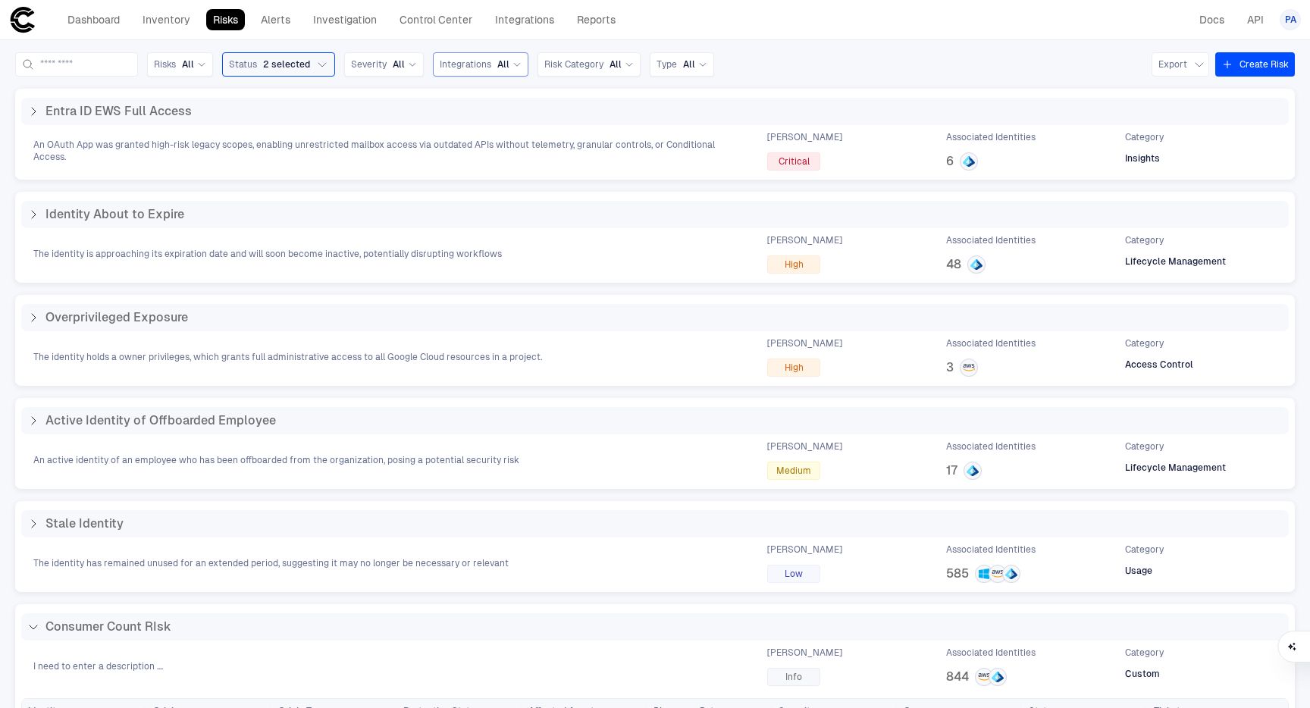
click at [488, 64] on span "Integrations" at bounding box center [466, 64] width 52 height 12
click at [517, 130] on span "Entra ID" at bounding box center [527, 127] width 125 height 12
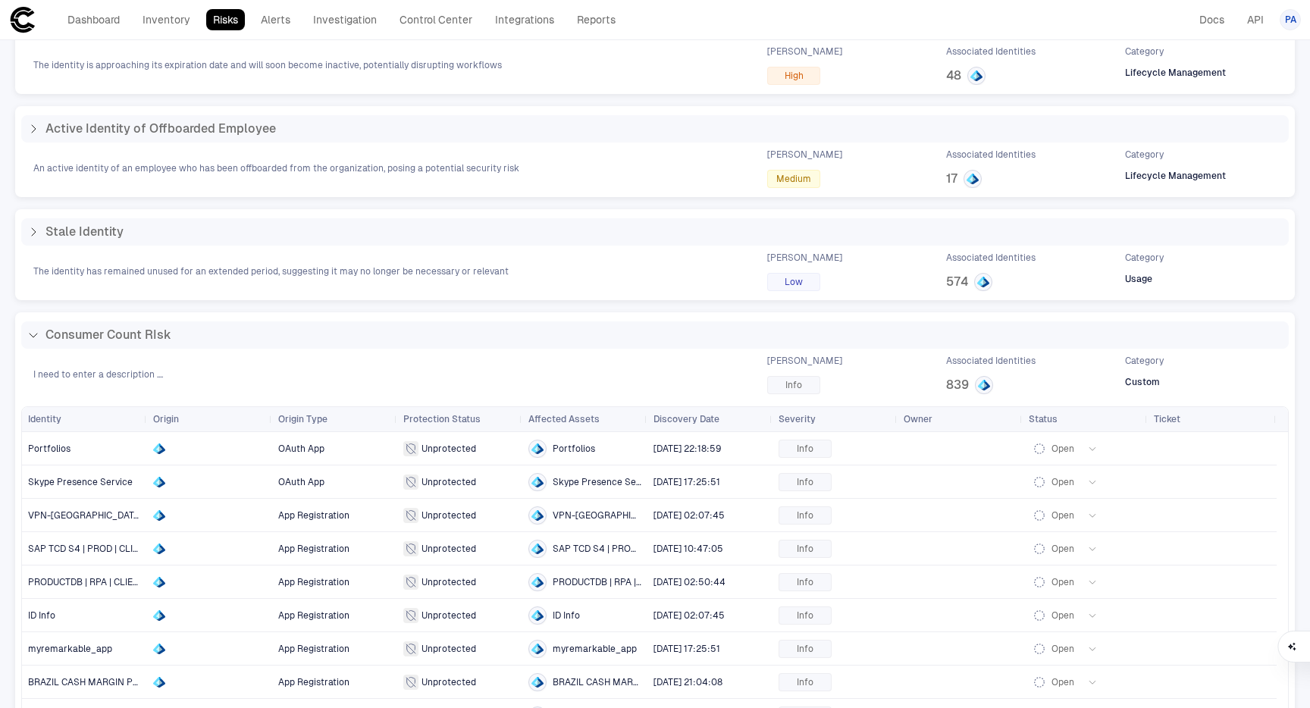
scroll to position [284, 0]
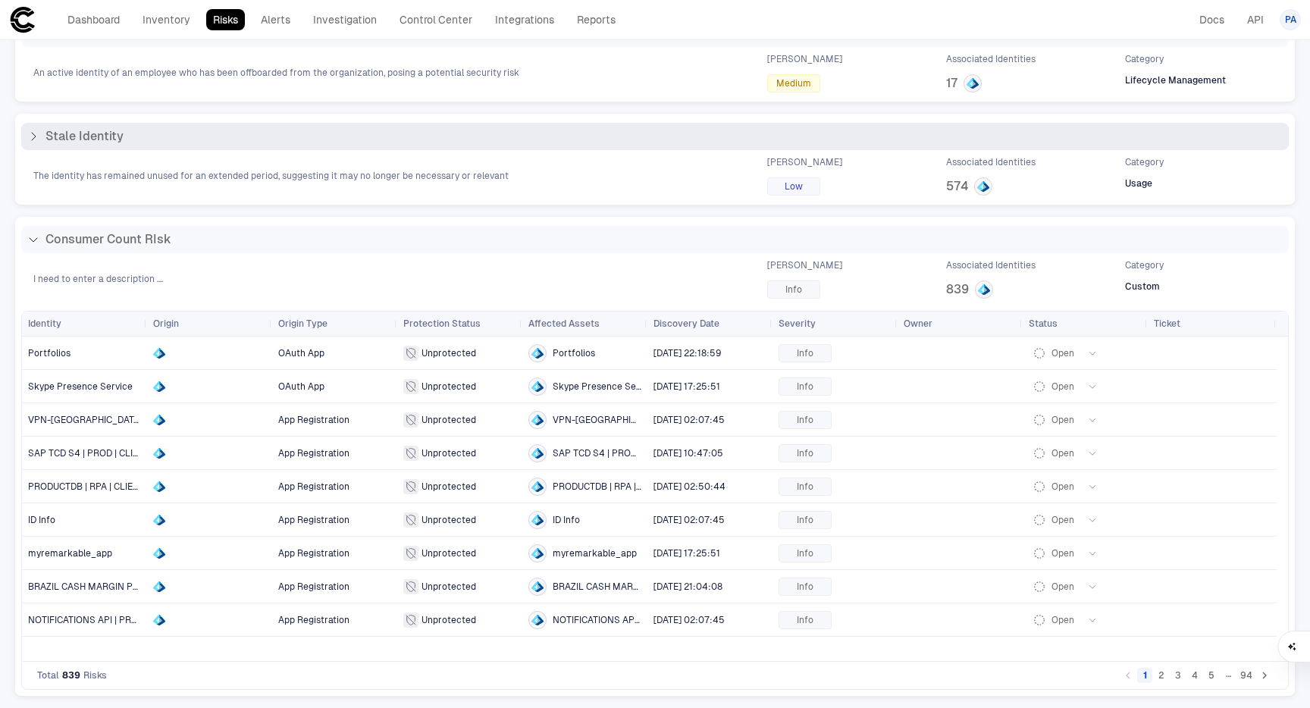
click at [61, 139] on span "Stale Identity" at bounding box center [84, 136] width 78 height 15
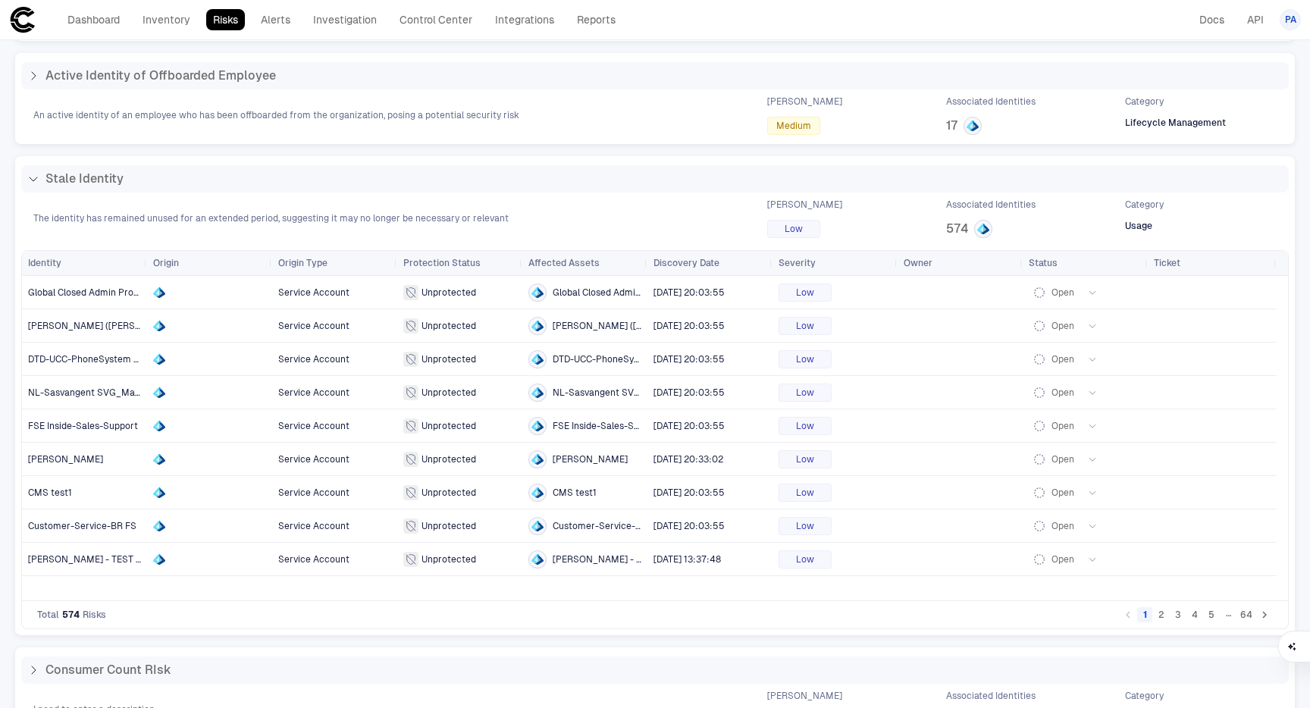
scroll to position [247, 0]
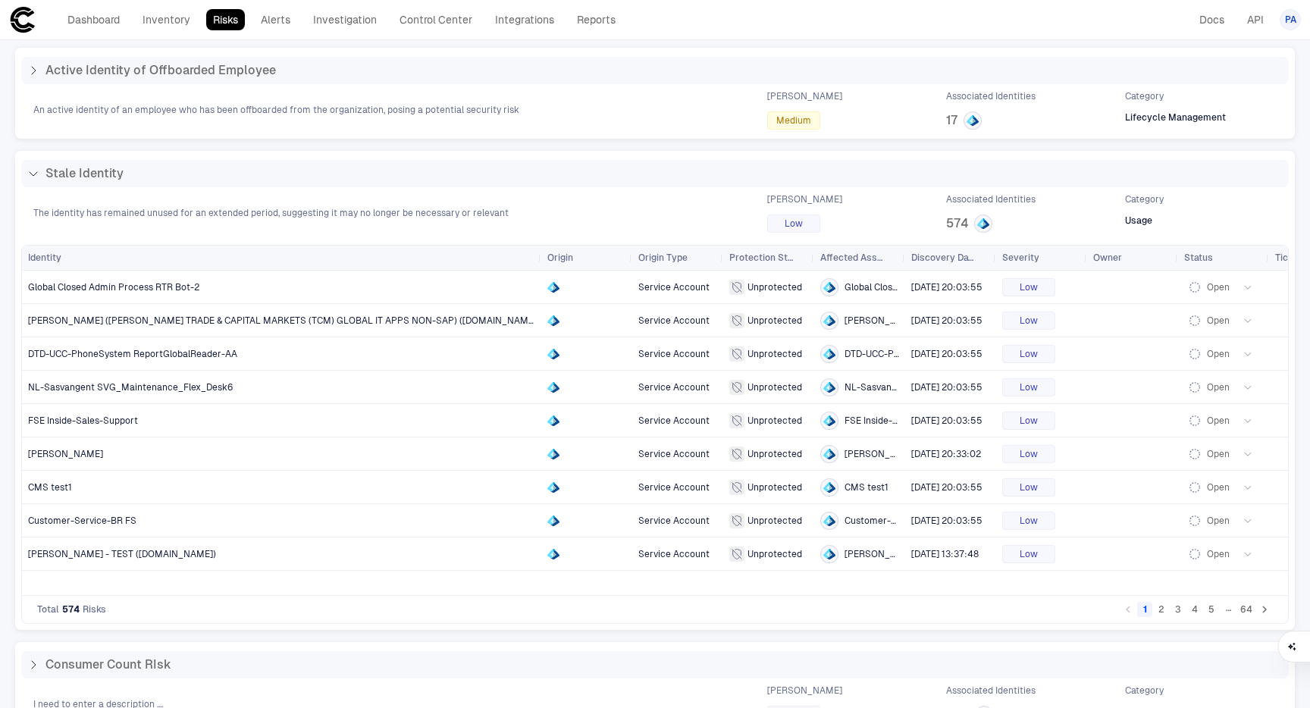
drag, startPoint x: 144, startPoint y: 263, endPoint x: 538, endPoint y: 270, distance: 394.4
click at [538, 270] on div "Identity Origin Origin Type Protection Status" at bounding box center [655, 421] width 1266 height 350
click at [108, 285] on span "Global Closed Admin Process RTR Bot-2" at bounding box center [113, 287] width 171 height 11
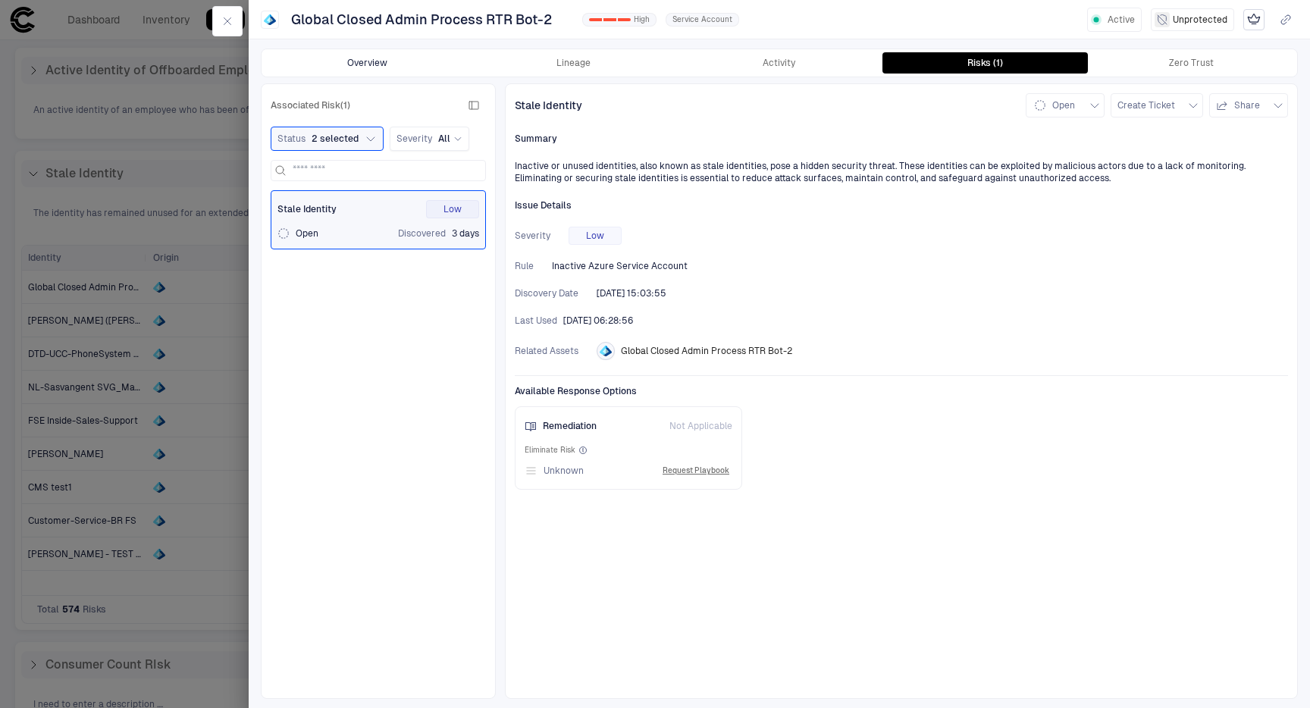
click at [381, 71] on button "Overview" at bounding box center [368, 62] width 206 height 21
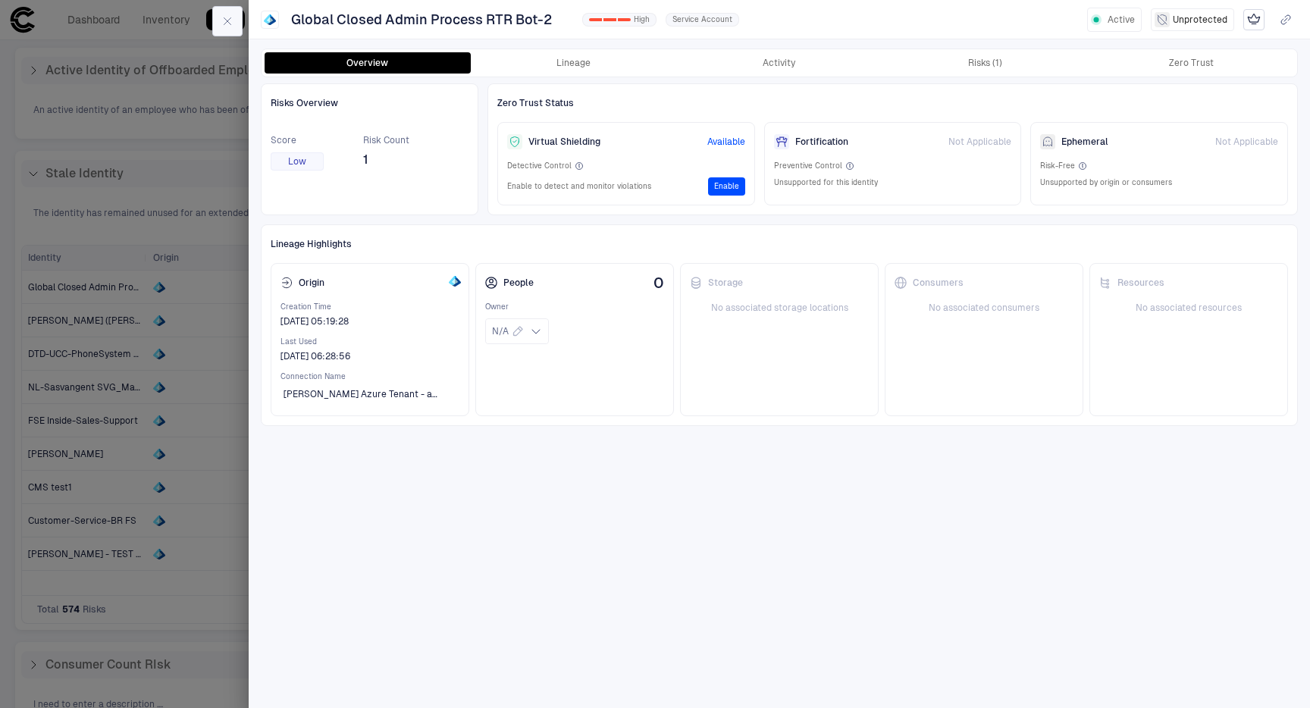
click at [221, 22] on icon "button" at bounding box center [227, 21] width 12 height 12
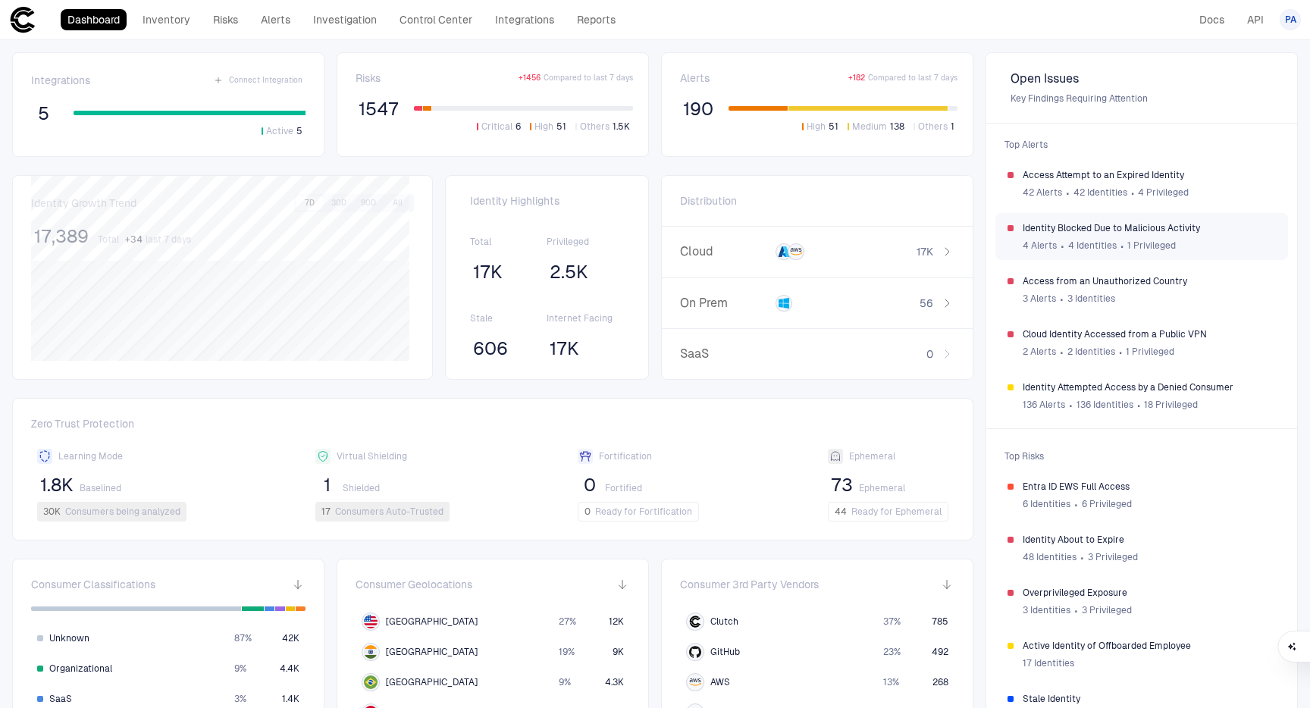
click at [1062, 231] on span "Identity Blocked Due to Malicious Activity" at bounding box center [1149, 228] width 253 height 12
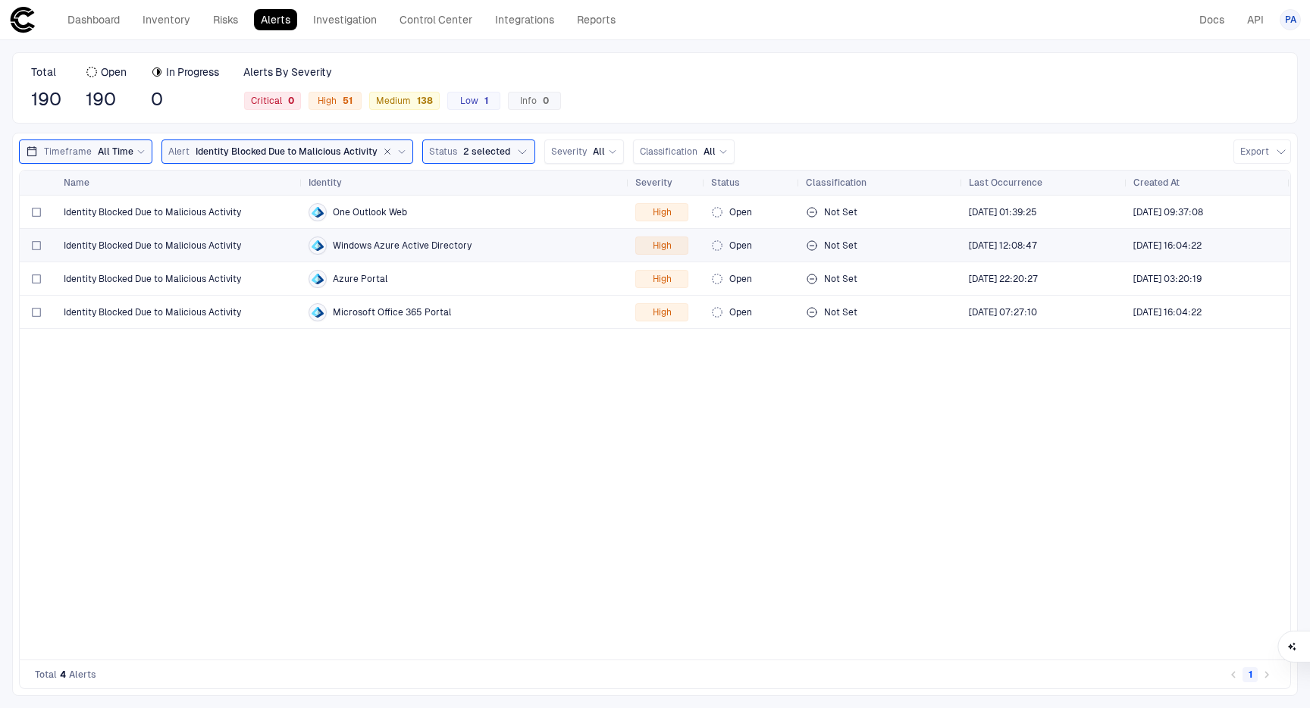
click at [158, 242] on span "Identity Blocked Due to Malicious Activity" at bounding box center [152, 246] width 177 height 12
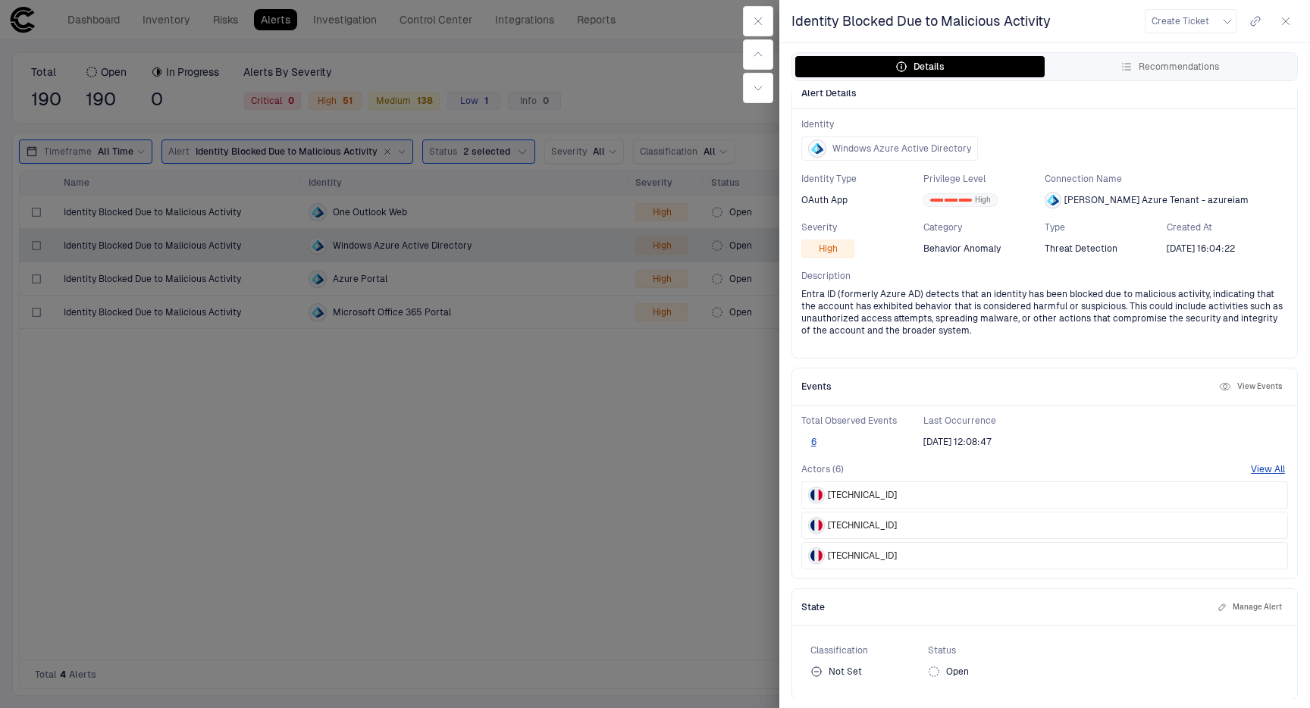
scroll to position [14, 0]
click at [814, 444] on button "6" at bounding box center [814, 441] width 24 height 12
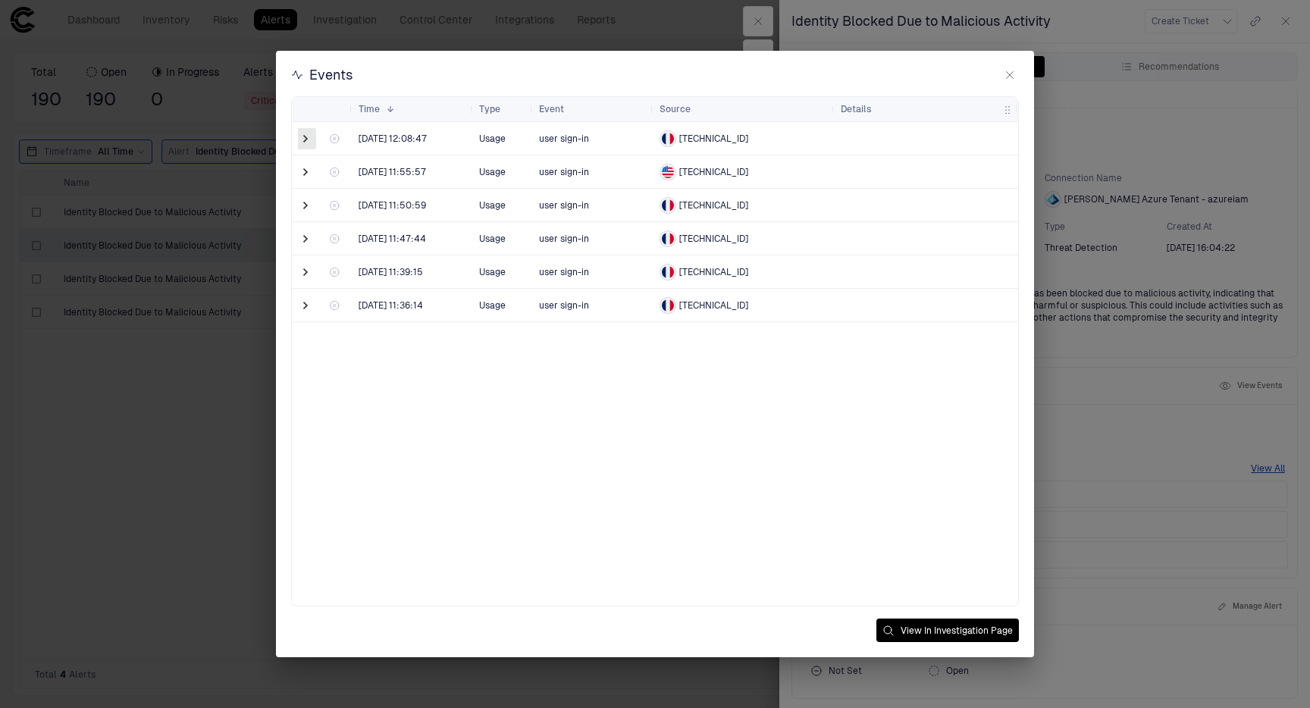
click at [306, 141] on span at bounding box center [305, 138] width 15 height 15
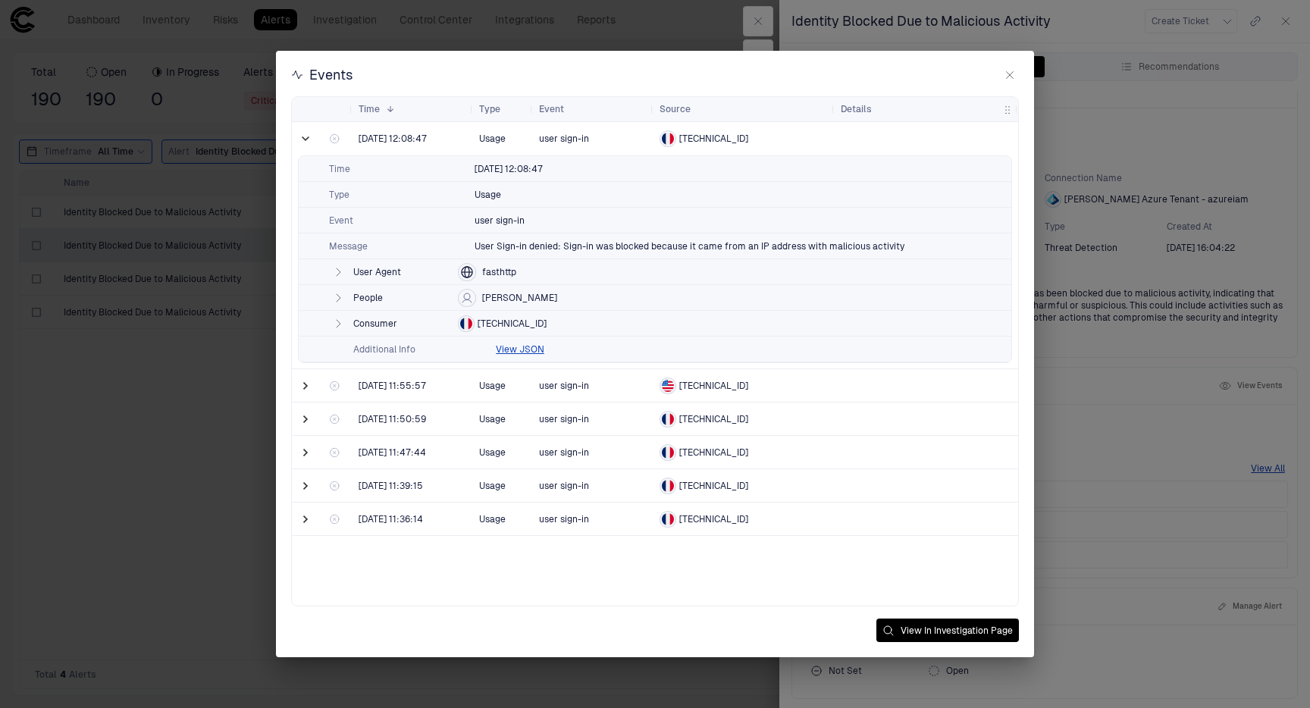
click at [1009, 74] on icon "button" at bounding box center [1010, 75] width 7 height 7
